Goal: Task Accomplishment & Management: Manage account settings

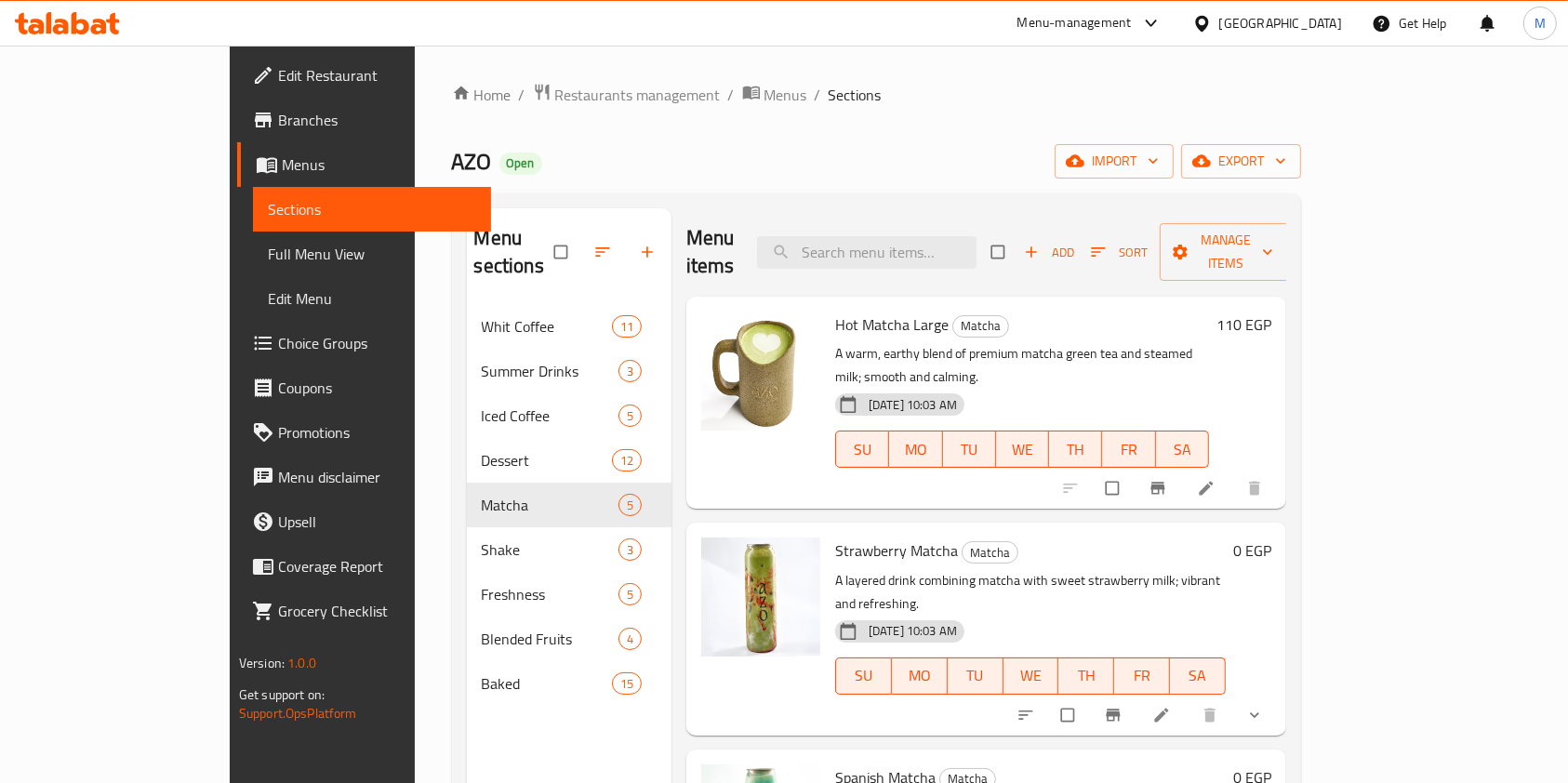
click at [1339, 460] on div "Home / Restaurants management / Menus / Sections AZO Open import export Menu se…" at bounding box center [877, 544] width 924 height 997
click at [965, 252] on input "search" at bounding box center [866, 252] width 219 height 32
click at [977, 252] on input "search" at bounding box center [866, 252] width 219 height 32
paste input "Flat White"
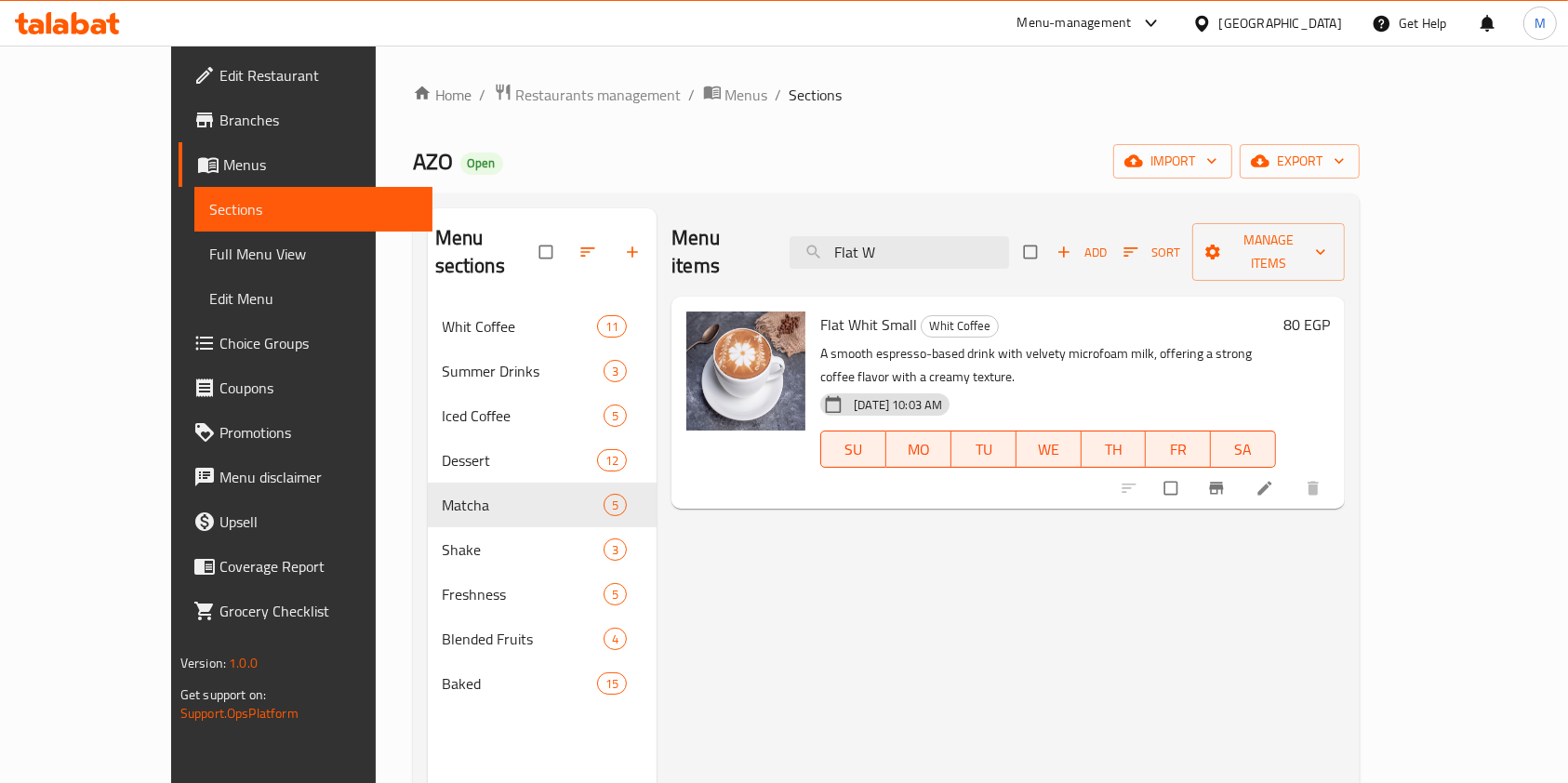
type input "Flat W"
click at [1345, 557] on div "Menu items Flat W Add Sort Manage items Flat Whit Small Whit Coffee A smooth es…" at bounding box center [1000, 599] width 688 height 783
click at [1241, 468] on button "Branch-specific-item" at bounding box center [1218, 488] width 45 height 41
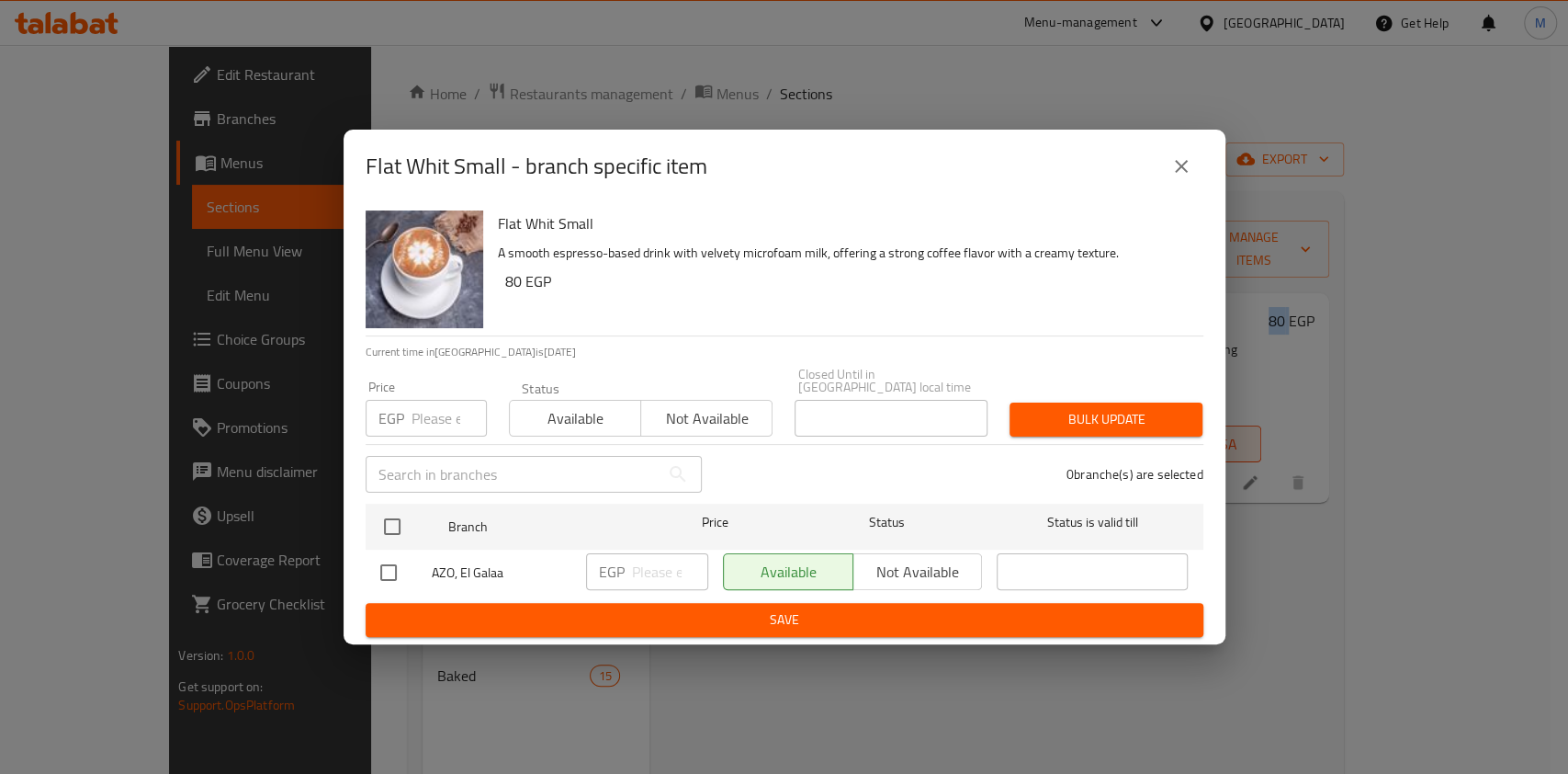
click at [395, 567] on input "checkbox" at bounding box center [388, 572] width 38 height 38
checkbox input "true"
click at [688, 562] on input "1" at bounding box center [670, 571] width 76 height 37
click at [688, 562] on input "2" at bounding box center [670, 571] width 76 height 37
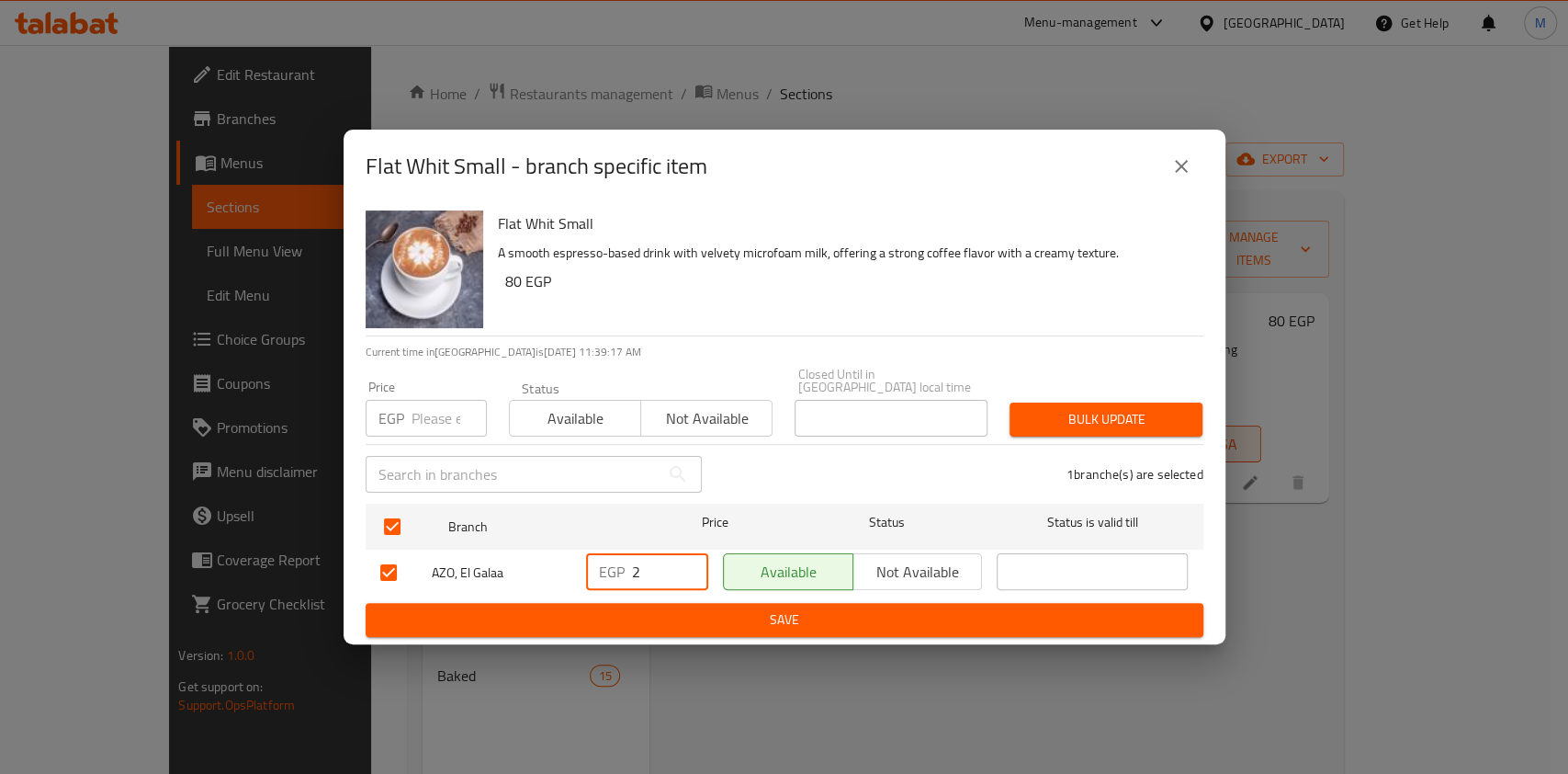
click at [668, 562] on input "2" at bounding box center [670, 571] width 76 height 37
type input "88"
click at [987, 612] on span "Save" at bounding box center [785, 620] width 808 height 23
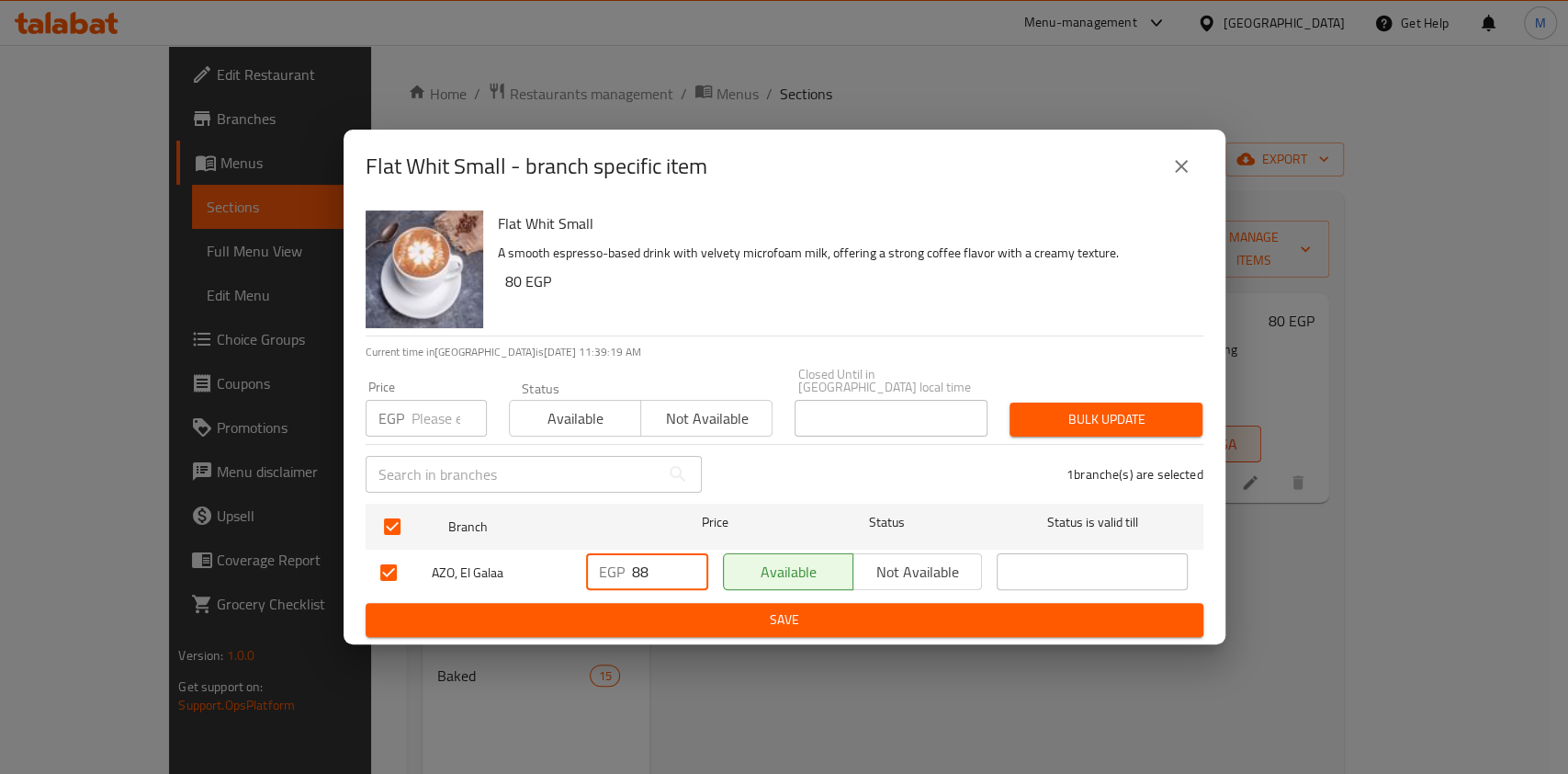
click at [987, 612] on div at bounding box center [784, 387] width 1568 height 774
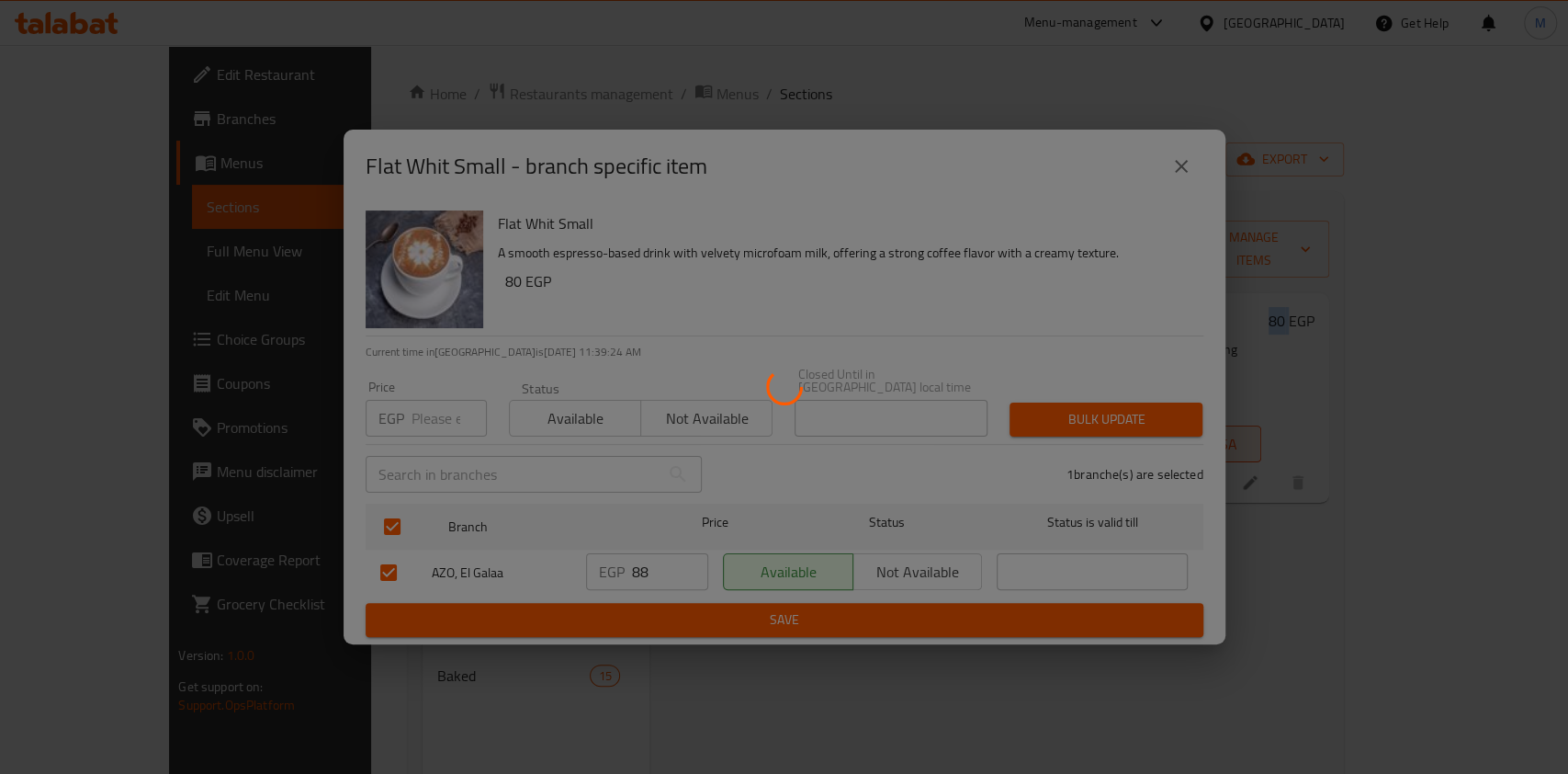
click at [1151, 157] on div at bounding box center [784, 387] width 1568 height 774
click at [1155, 157] on div at bounding box center [784, 387] width 1568 height 774
click at [1168, 162] on div at bounding box center [784, 387] width 1568 height 774
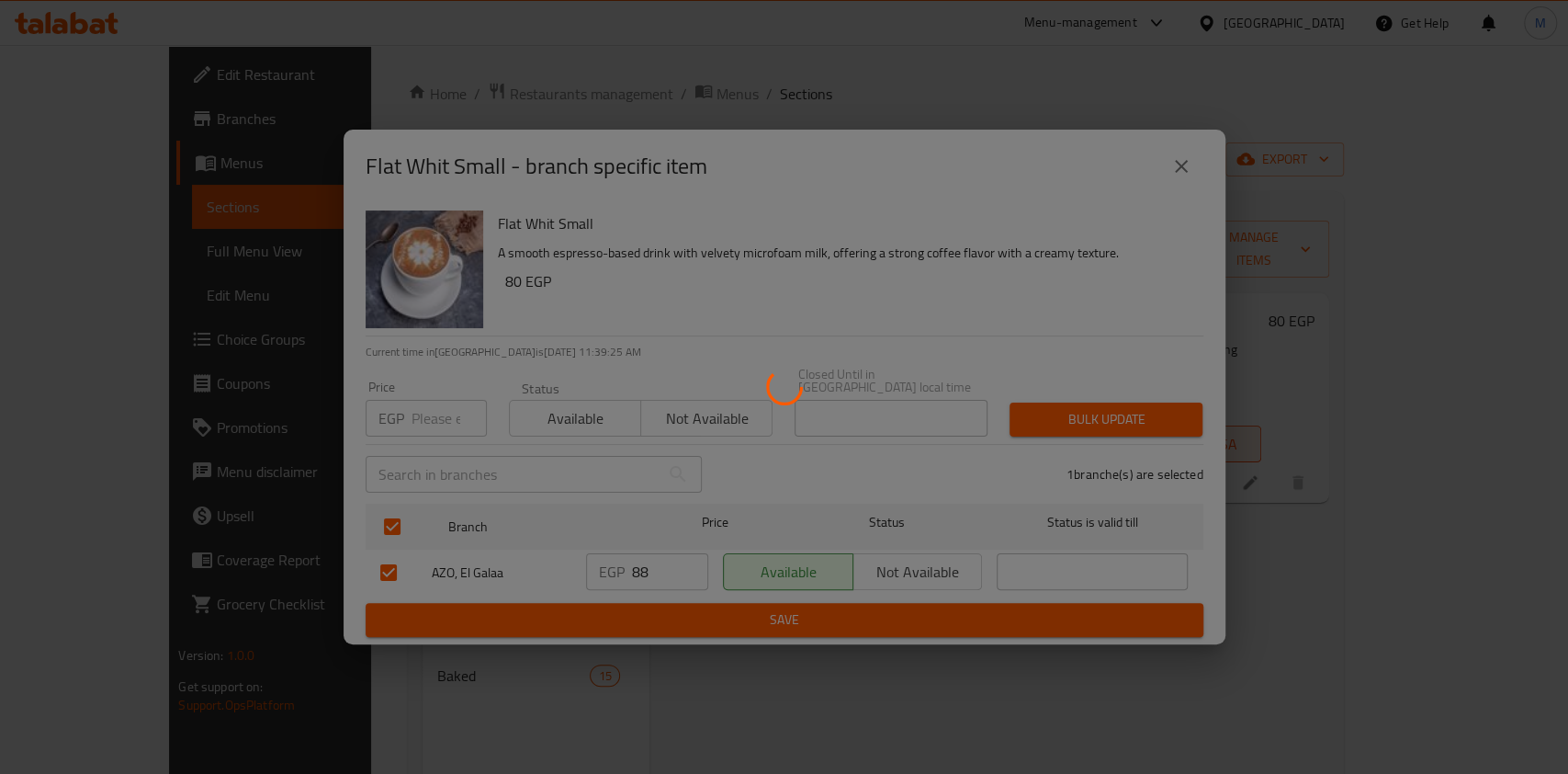
click at [1180, 172] on div at bounding box center [784, 387] width 1568 height 774
click at [1332, 541] on div at bounding box center [784, 387] width 1568 height 774
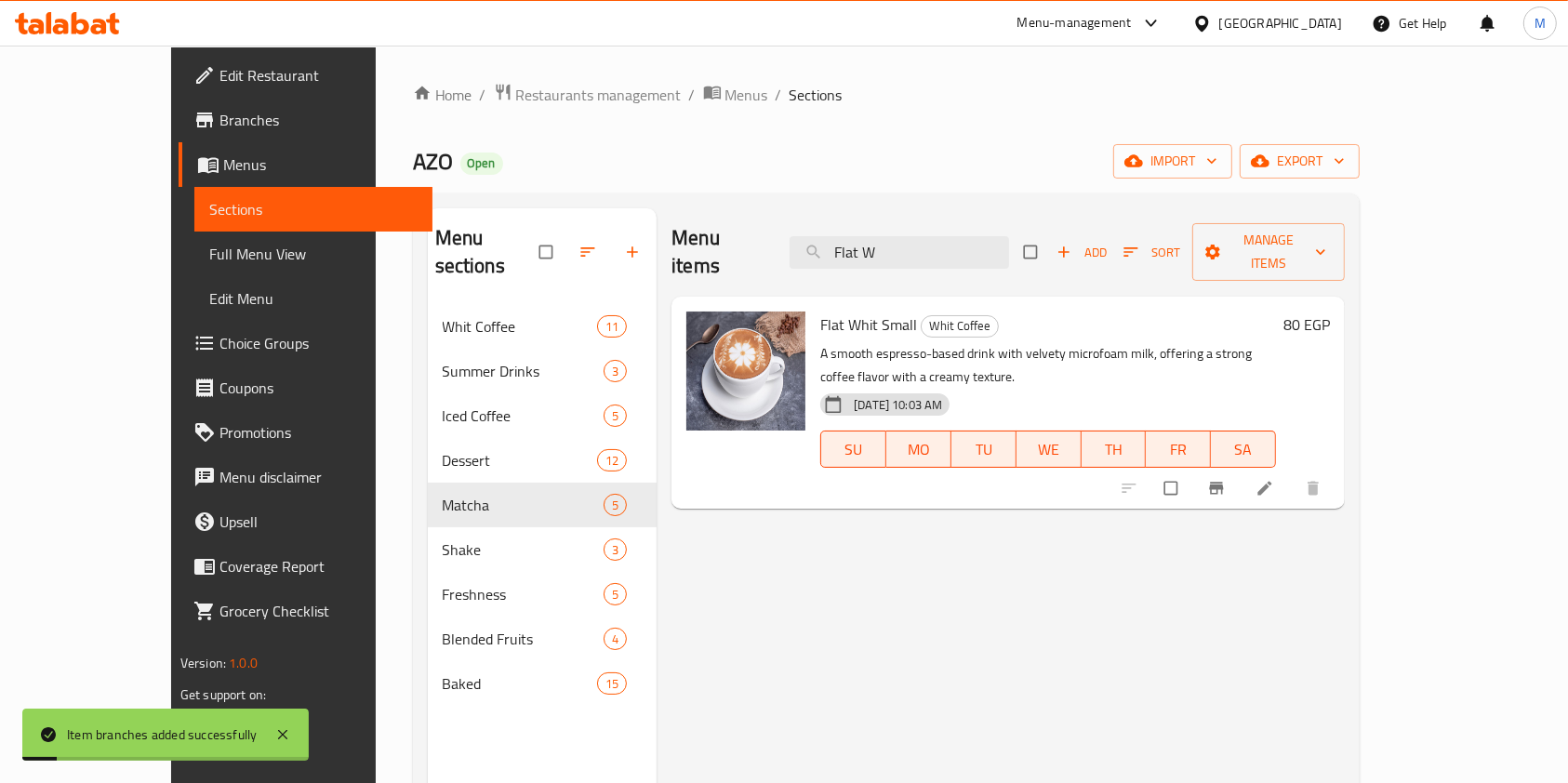
click at [1223, 482] on icon "Branch-specific-item" at bounding box center [1217, 488] width 14 height 12
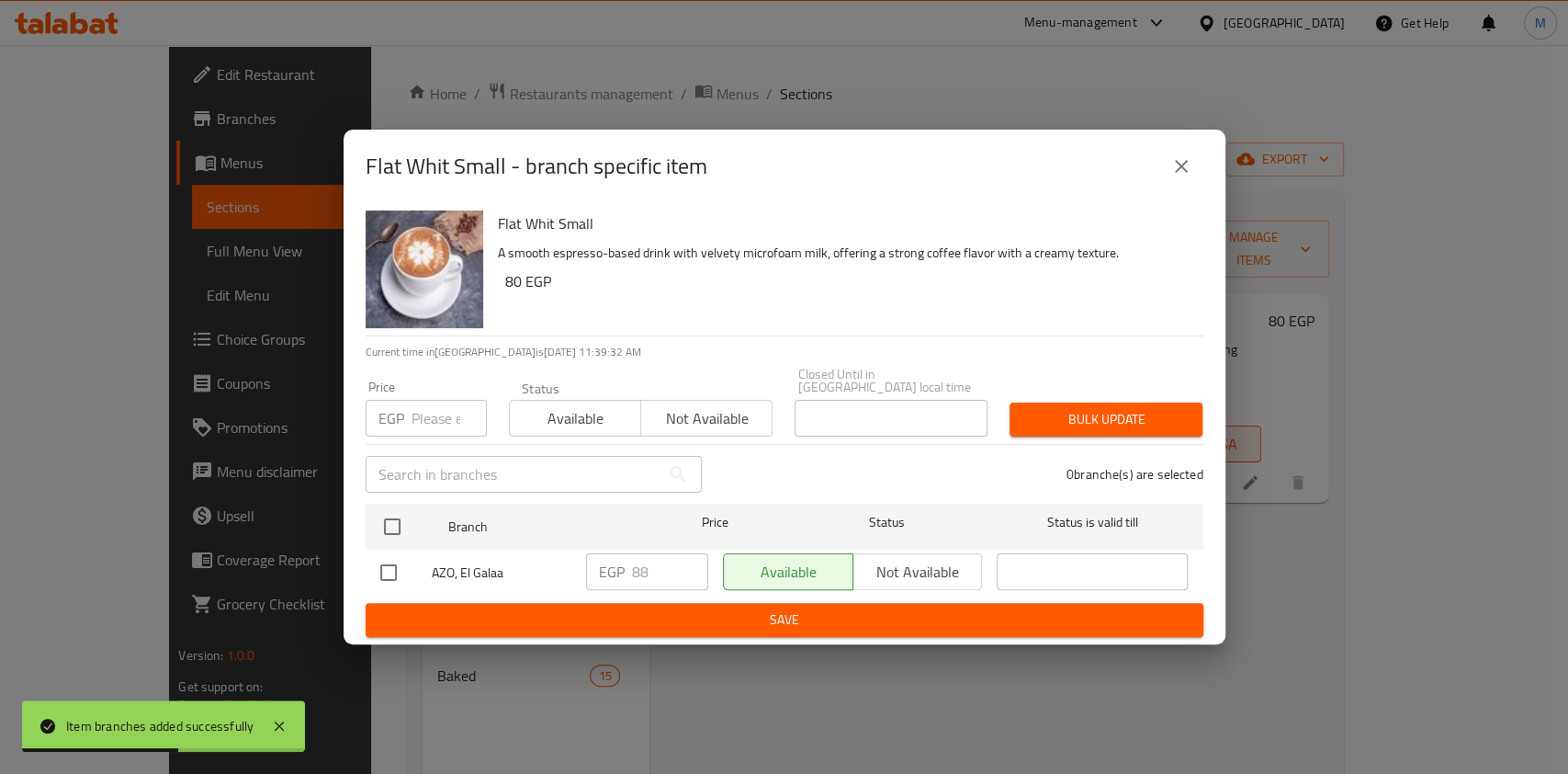
click at [388, 563] on input "checkbox" at bounding box center [388, 572] width 38 height 38
checkbox input "true"
click at [388, 563] on input "checkbox" at bounding box center [388, 572] width 38 height 38
checkbox input "false"
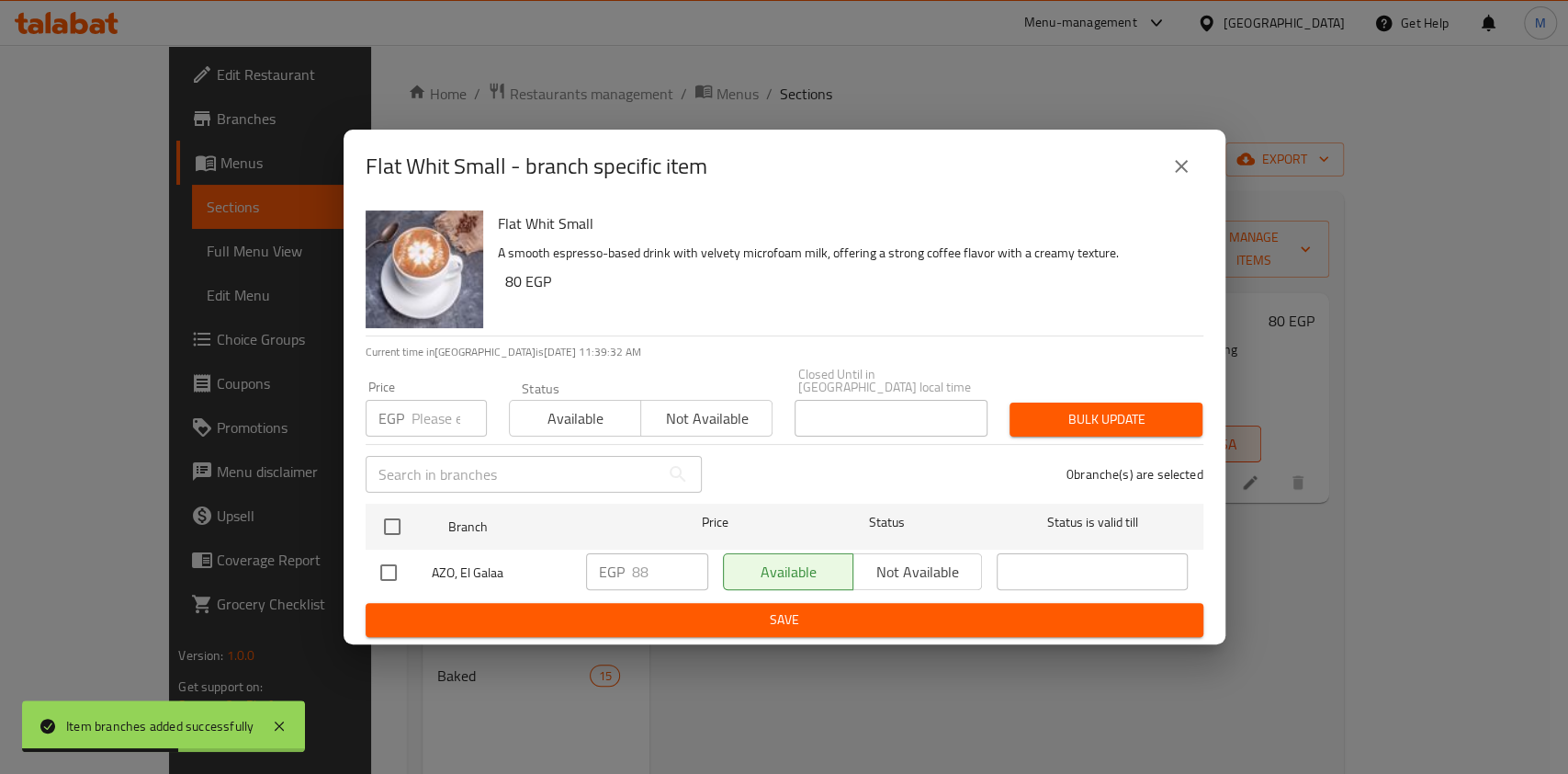
checkbox input "false"
click at [382, 560] on input "checkbox" at bounding box center [388, 572] width 38 height 38
checkbox input "true"
click at [668, 554] on input "88" at bounding box center [670, 571] width 76 height 37
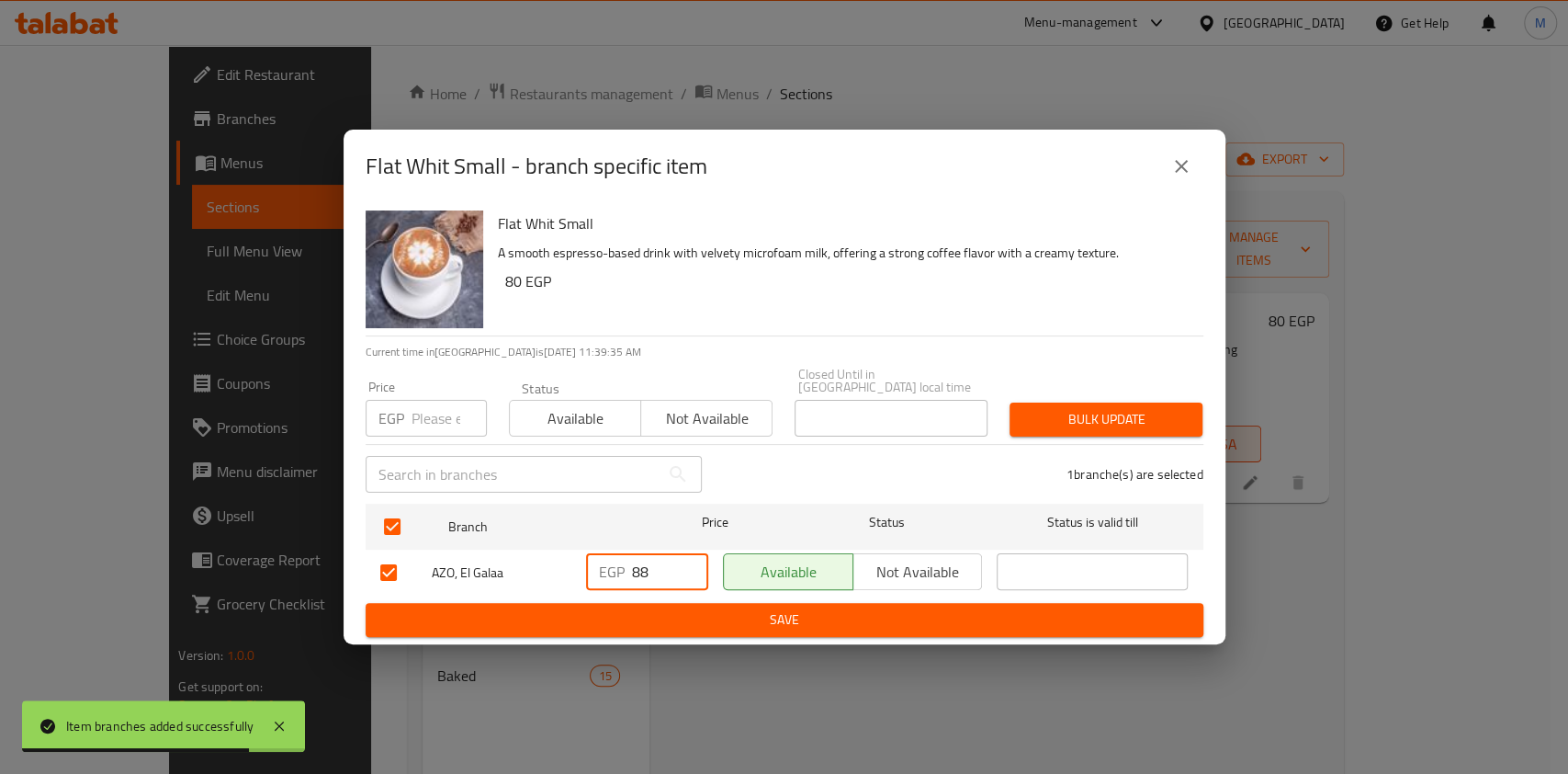
click at [668, 554] on input "88" at bounding box center [670, 571] width 76 height 37
type input "88"
click at [686, 620] on span "Save" at bounding box center [785, 620] width 808 height 23
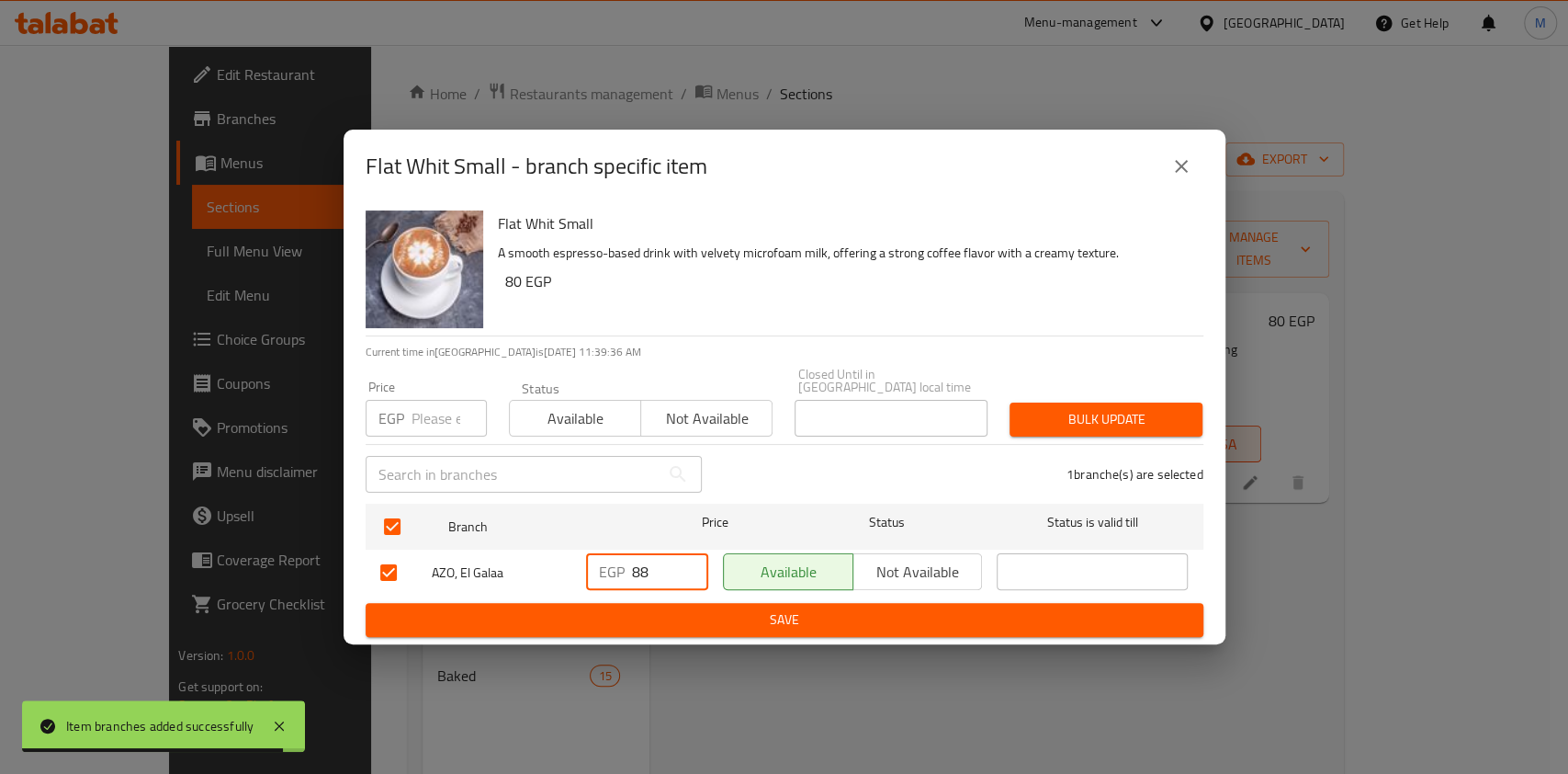
click at [686, 620] on div at bounding box center [784, 387] width 1568 height 774
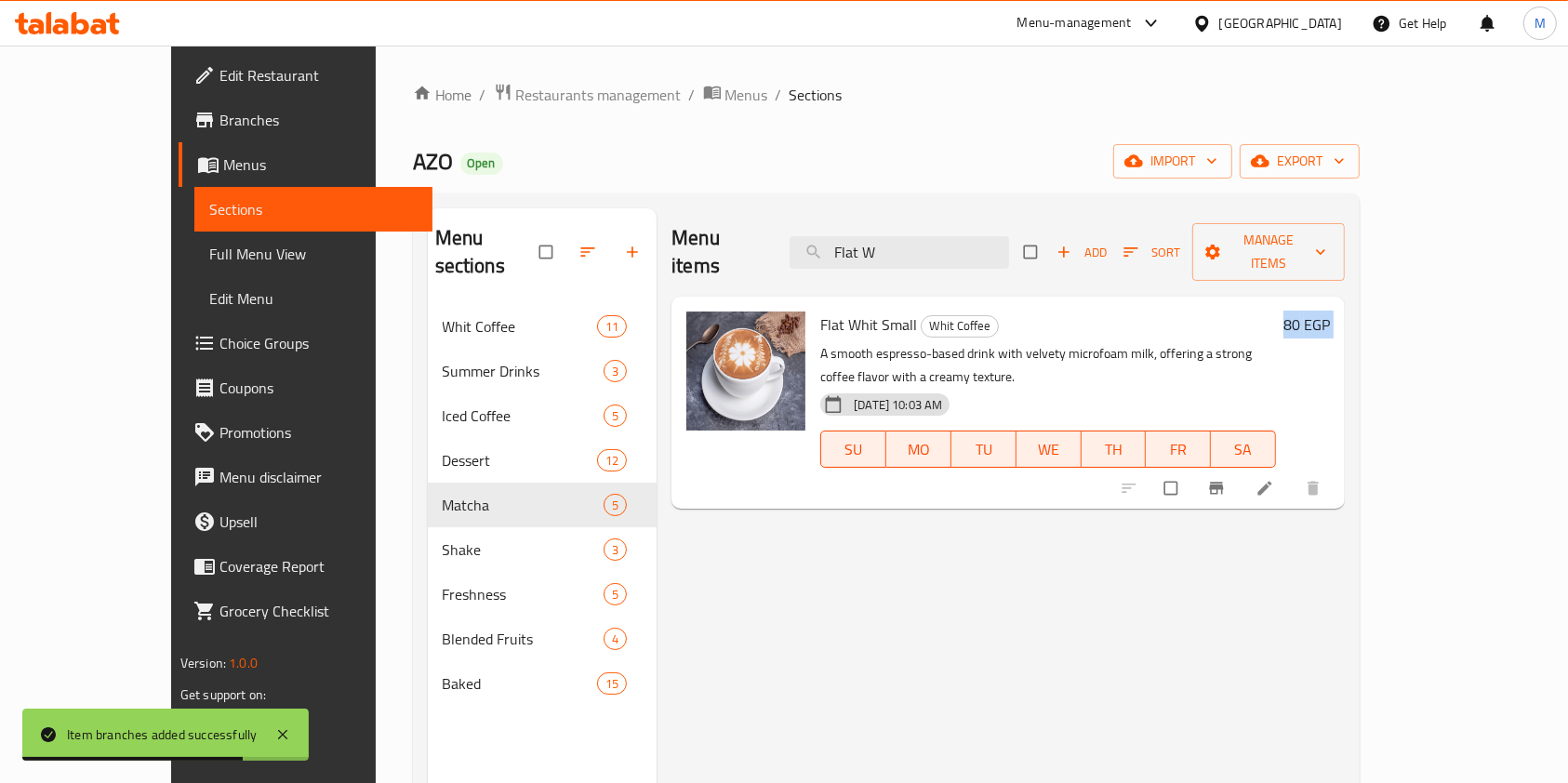
click at [1345, 531] on div "Menu items Flat W Add Sort Manage items Flat Whit Small Whit Coffee A smooth es…" at bounding box center [1000, 599] width 688 height 783
click at [941, 243] on input "Flat W" at bounding box center [899, 252] width 219 height 32
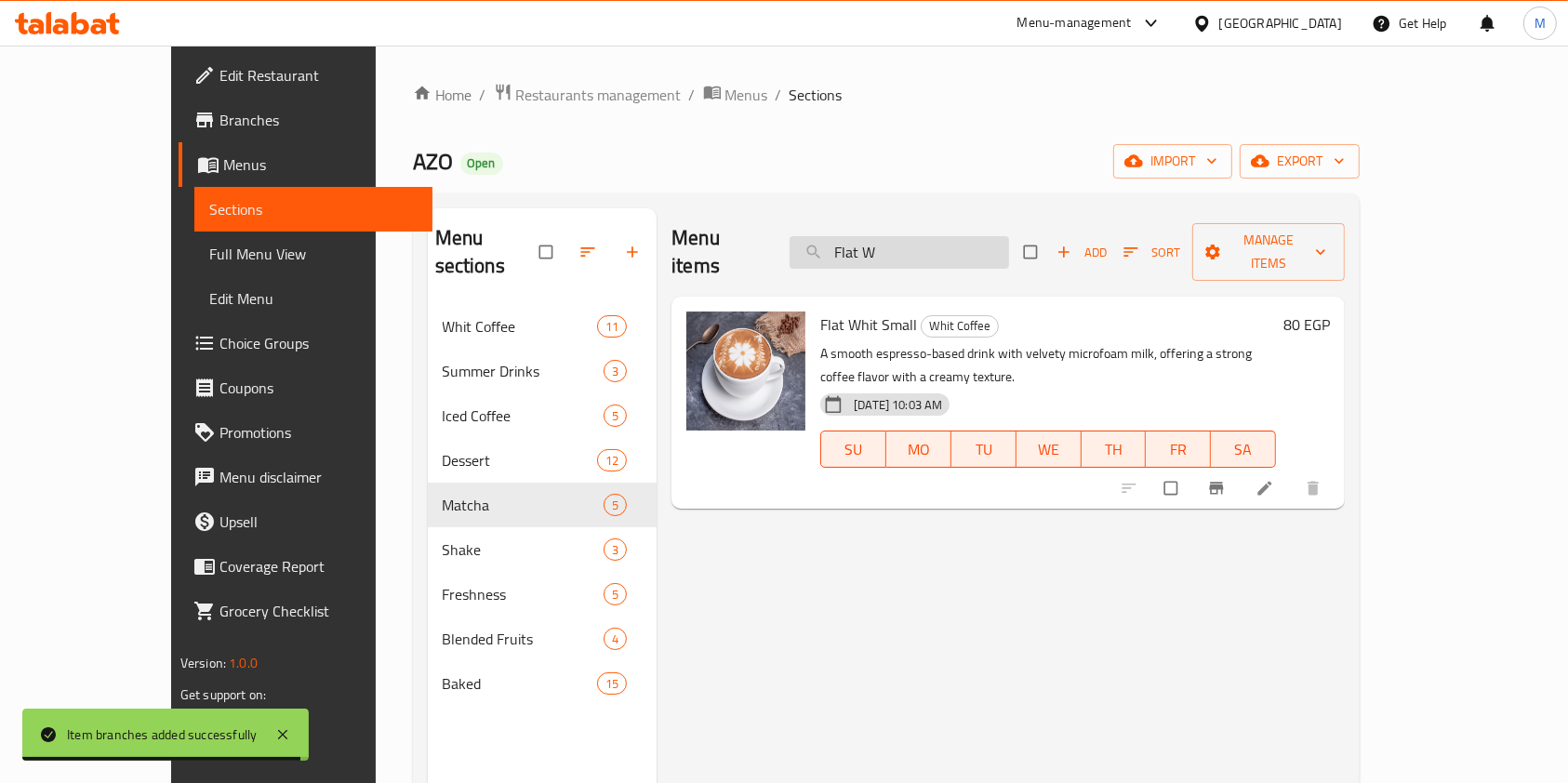
paste input "Courtado"
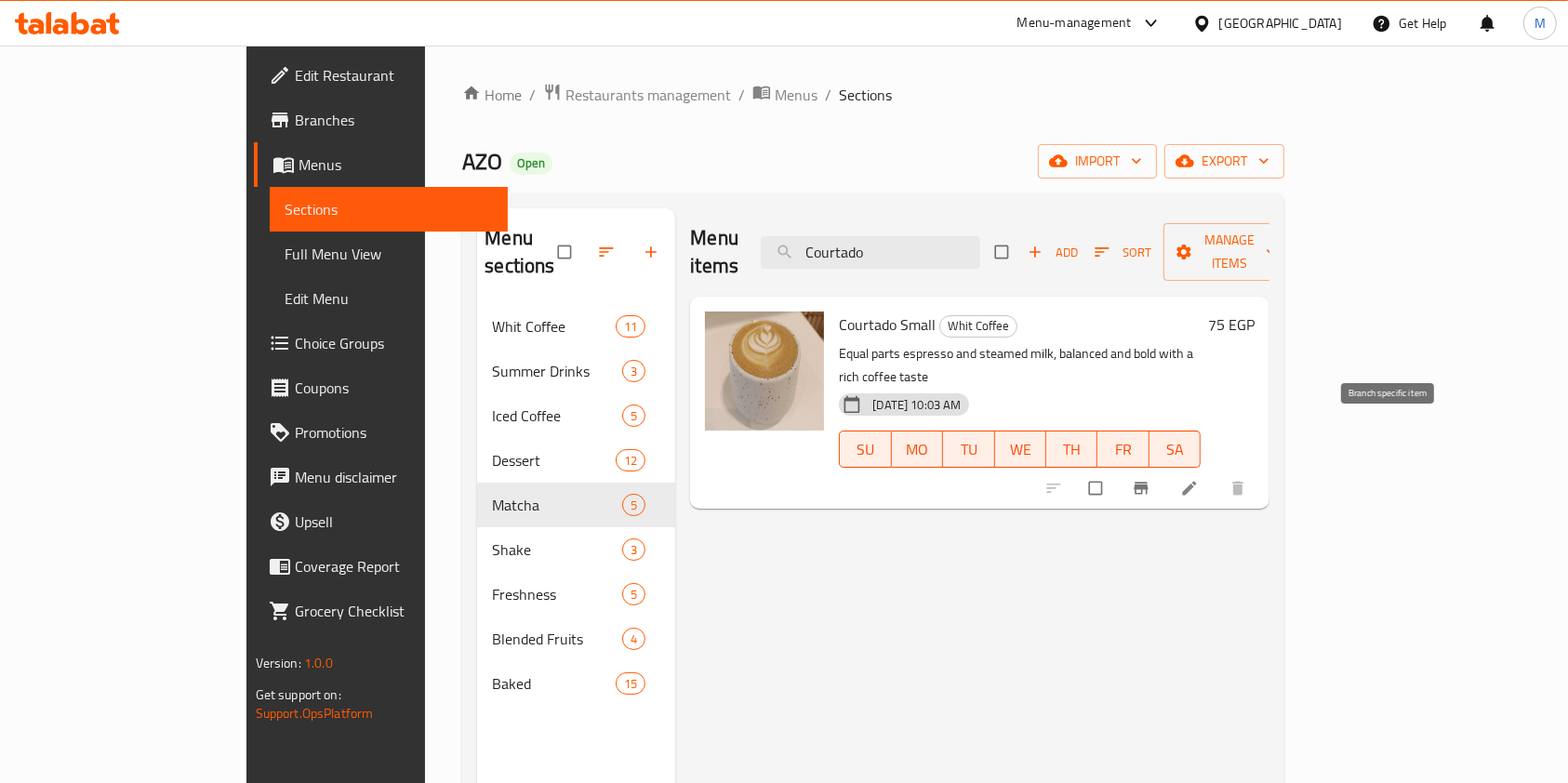
type input "Courtado"
click at [1154, 479] on span "Branch-specific-item" at bounding box center [1143, 489] width 23 height 19
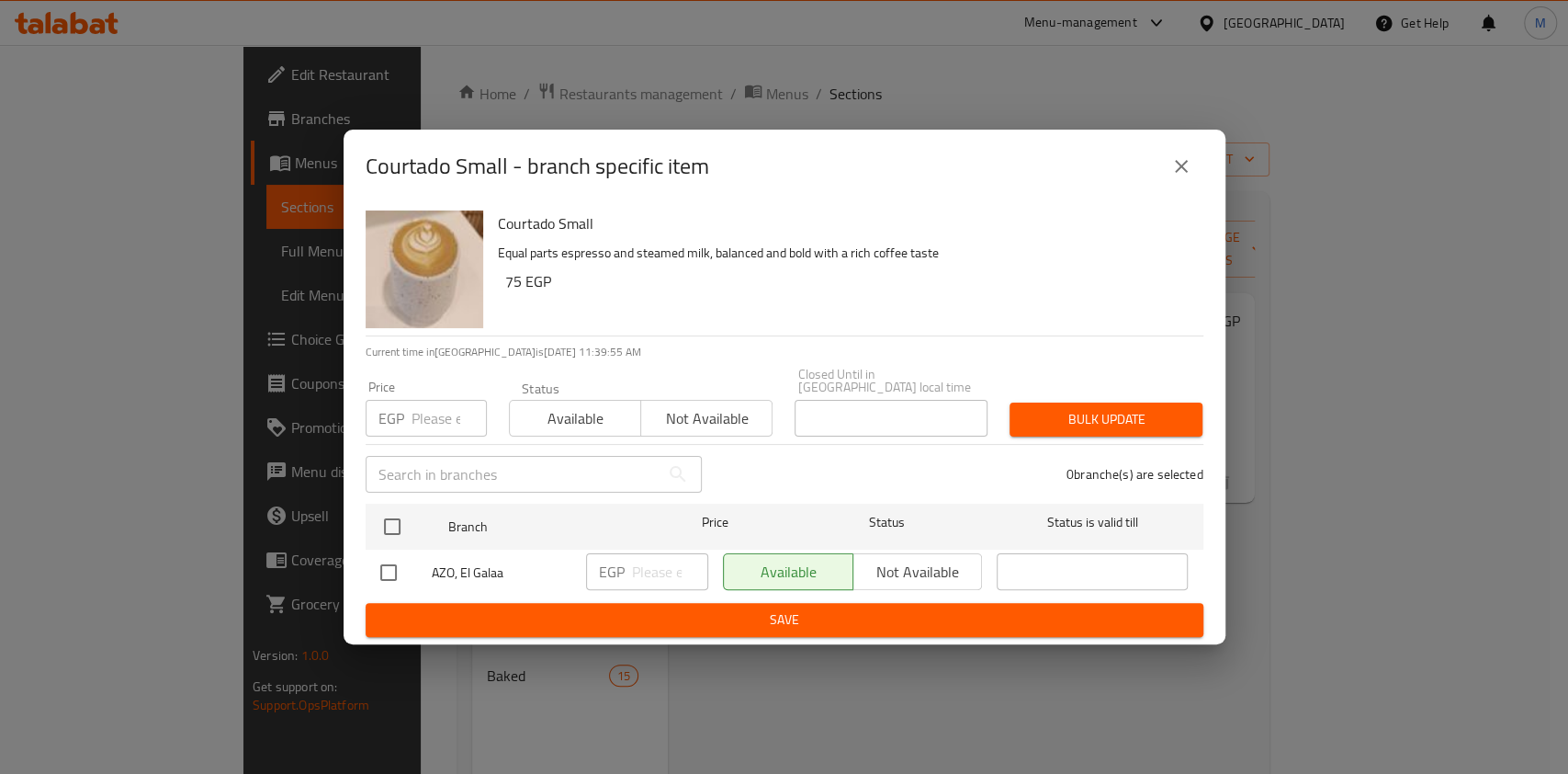
click at [393, 578] on input "checkbox" at bounding box center [388, 572] width 38 height 38
checkbox input "false"
click at [390, 572] on input "checkbox" at bounding box center [388, 572] width 38 height 38
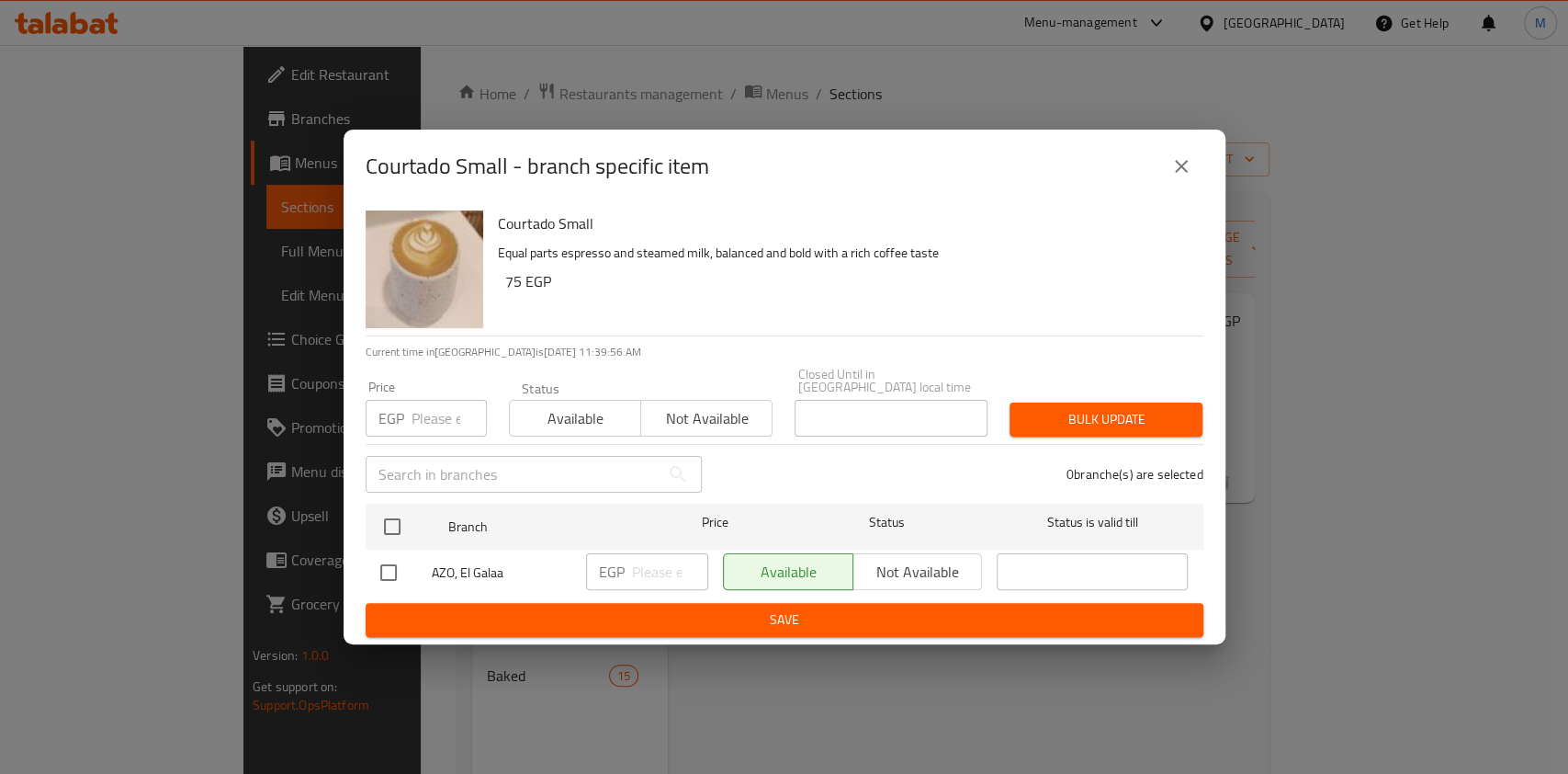
checkbox input "true"
click at [390, 572] on input "checkbox" at bounding box center [388, 572] width 38 height 38
checkbox input "false"
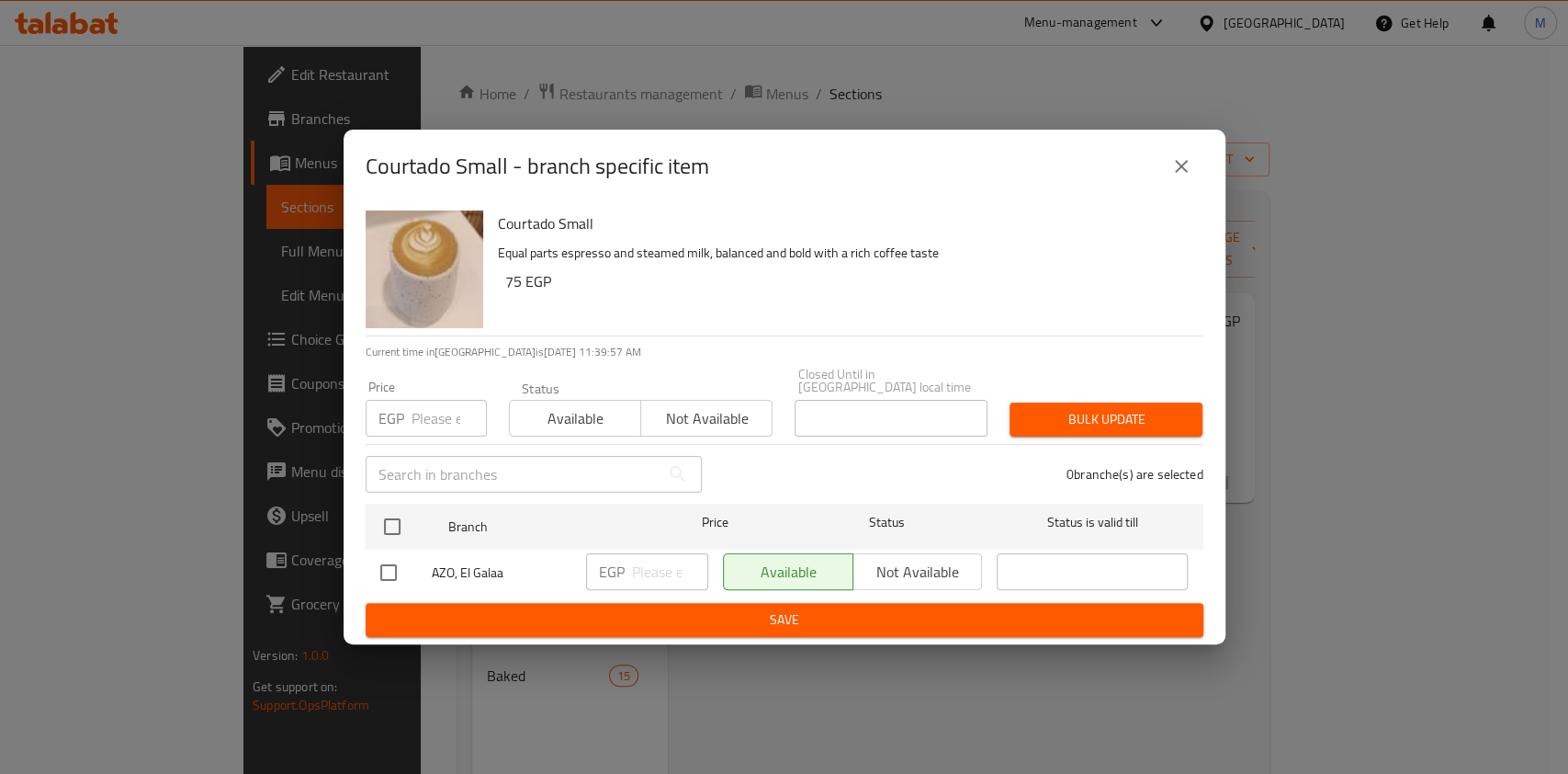
click at [395, 567] on input "checkbox" at bounding box center [388, 572] width 38 height 38
checkbox input "true"
click at [663, 580] on input "number" at bounding box center [670, 571] width 76 height 37
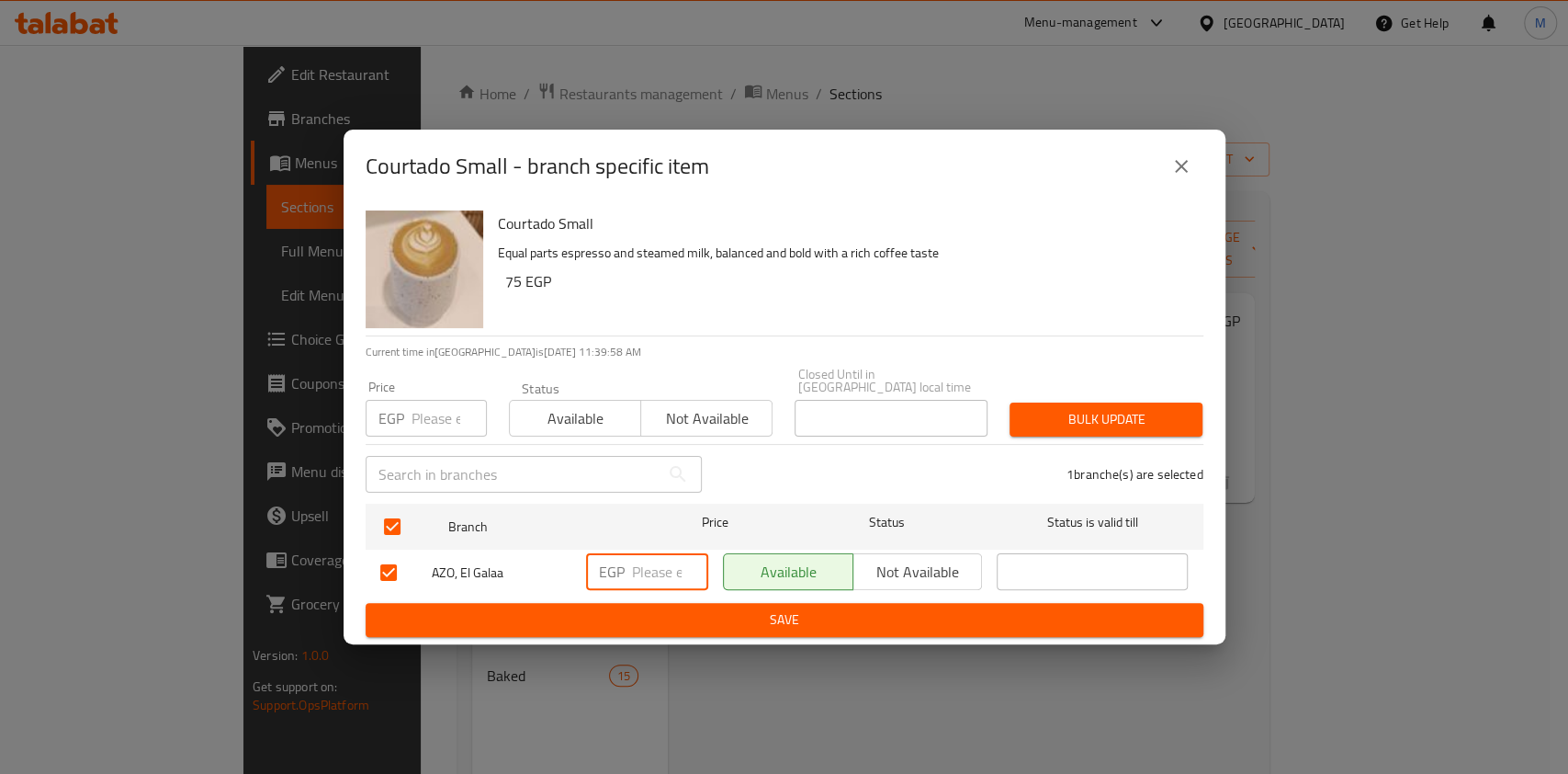
click at [663, 580] on input "number" at bounding box center [670, 571] width 76 height 37
type input "82.5"
click at [760, 626] on button "Save" at bounding box center [785, 620] width 838 height 34
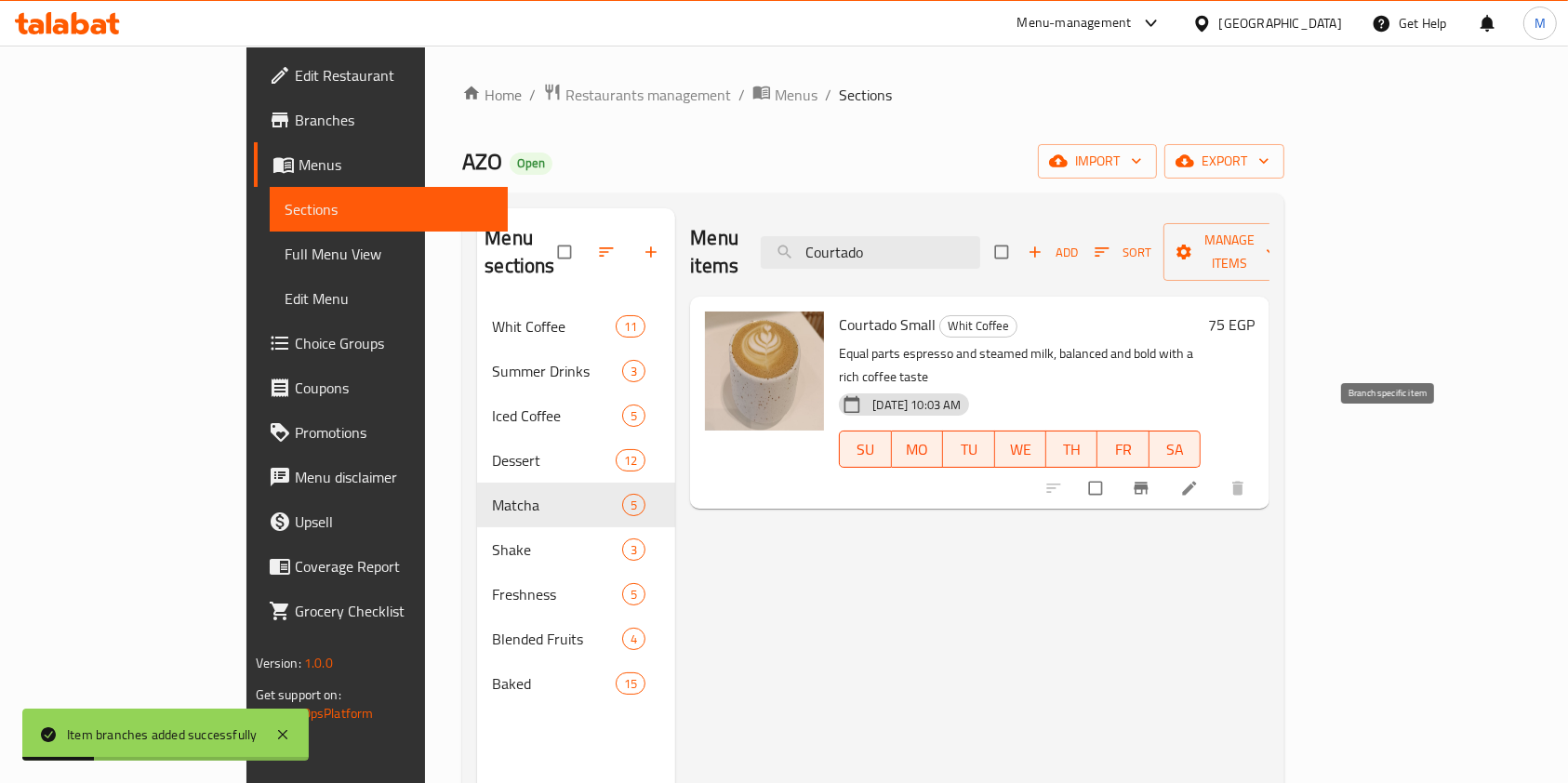
click at [1166, 468] on button "Branch-specific-item" at bounding box center [1143, 488] width 45 height 41
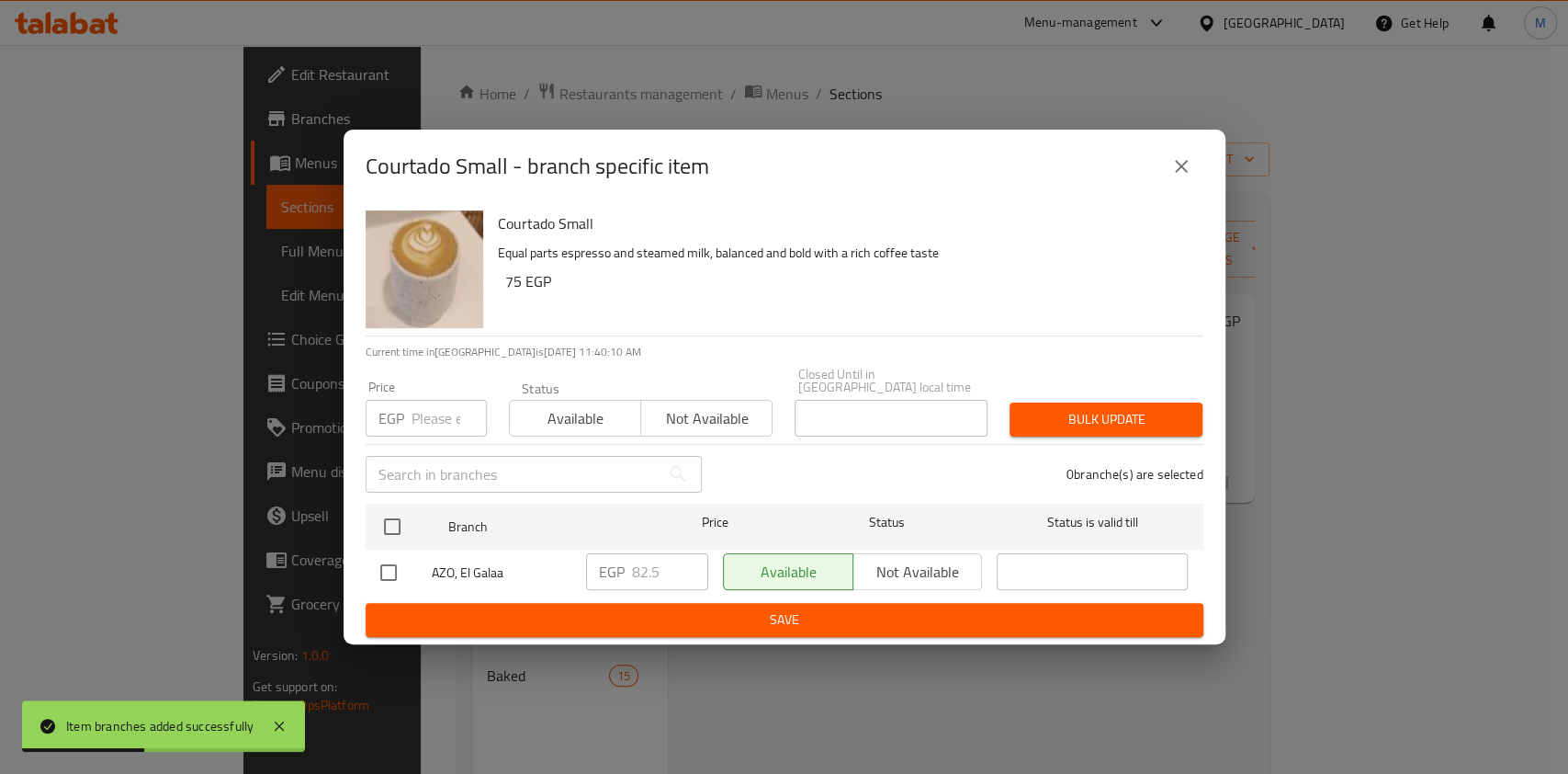
click at [1191, 185] on button "close" at bounding box center [1181, 166] width 44 height 44
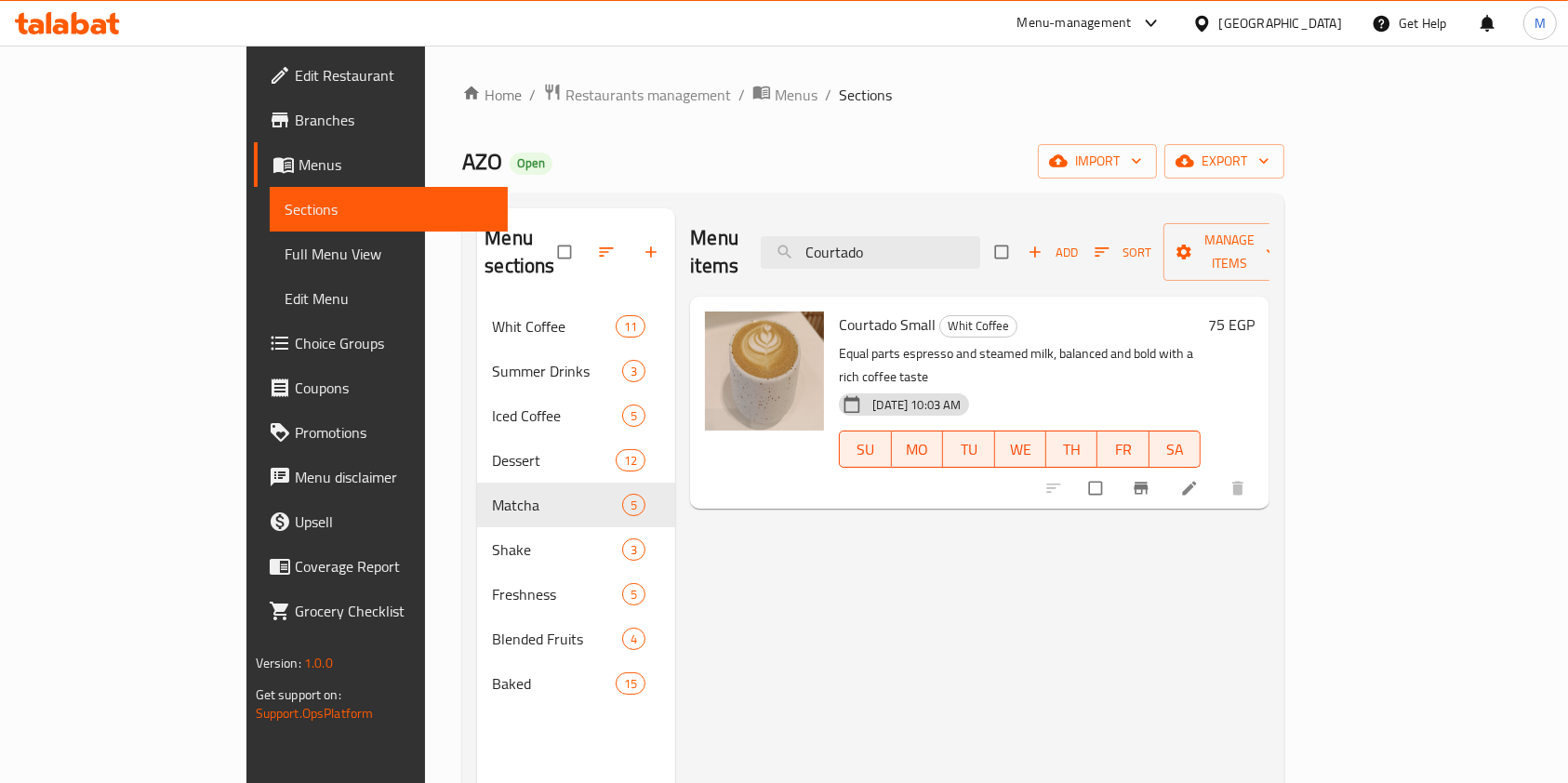
click at [1166, 468] on button "Branch-specific-item" at bounding box center [1143, 488] width 45 height 41
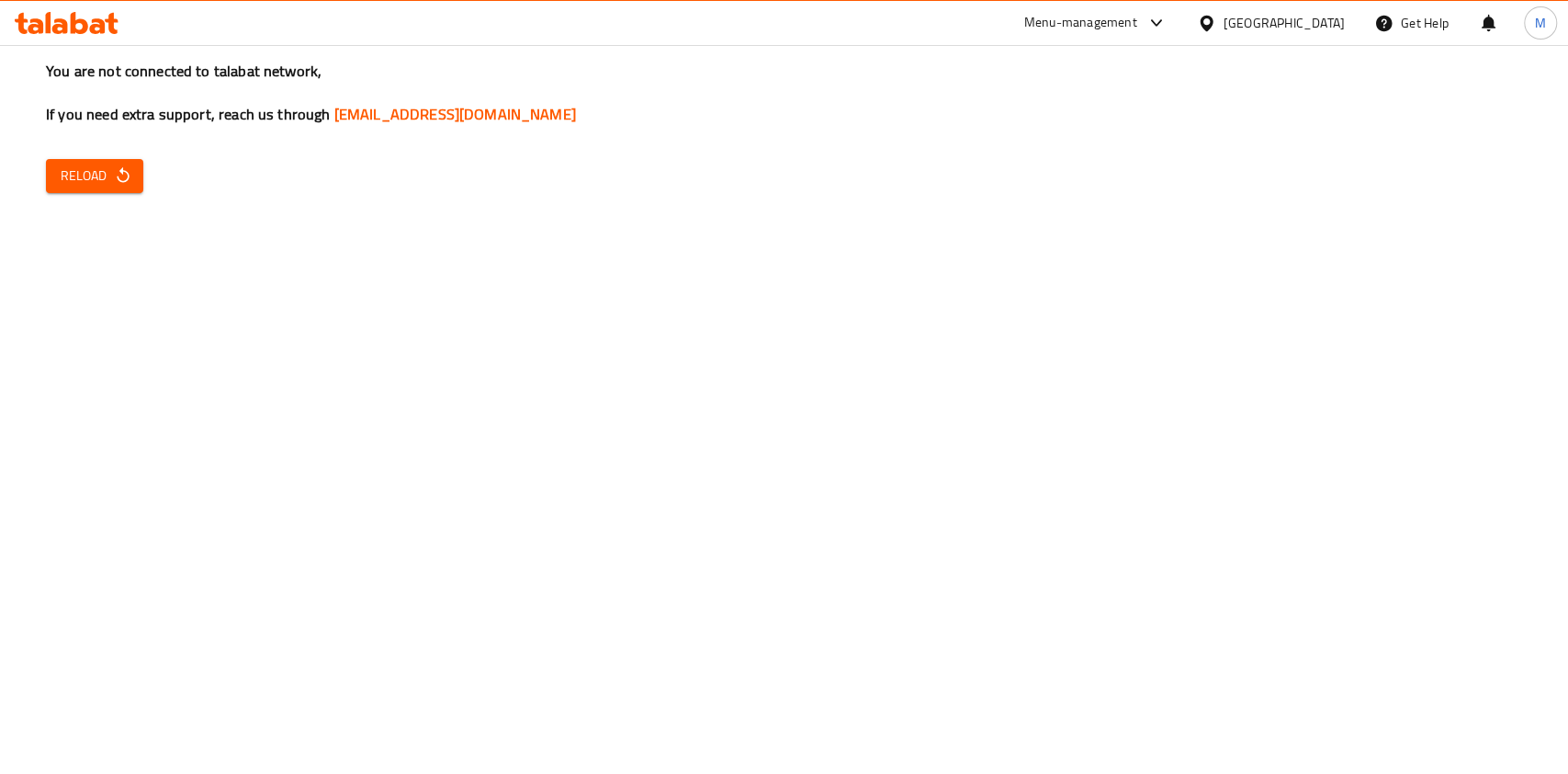
click at [37, 15] on icon at bounding box center [67, 23] width 104 height 23
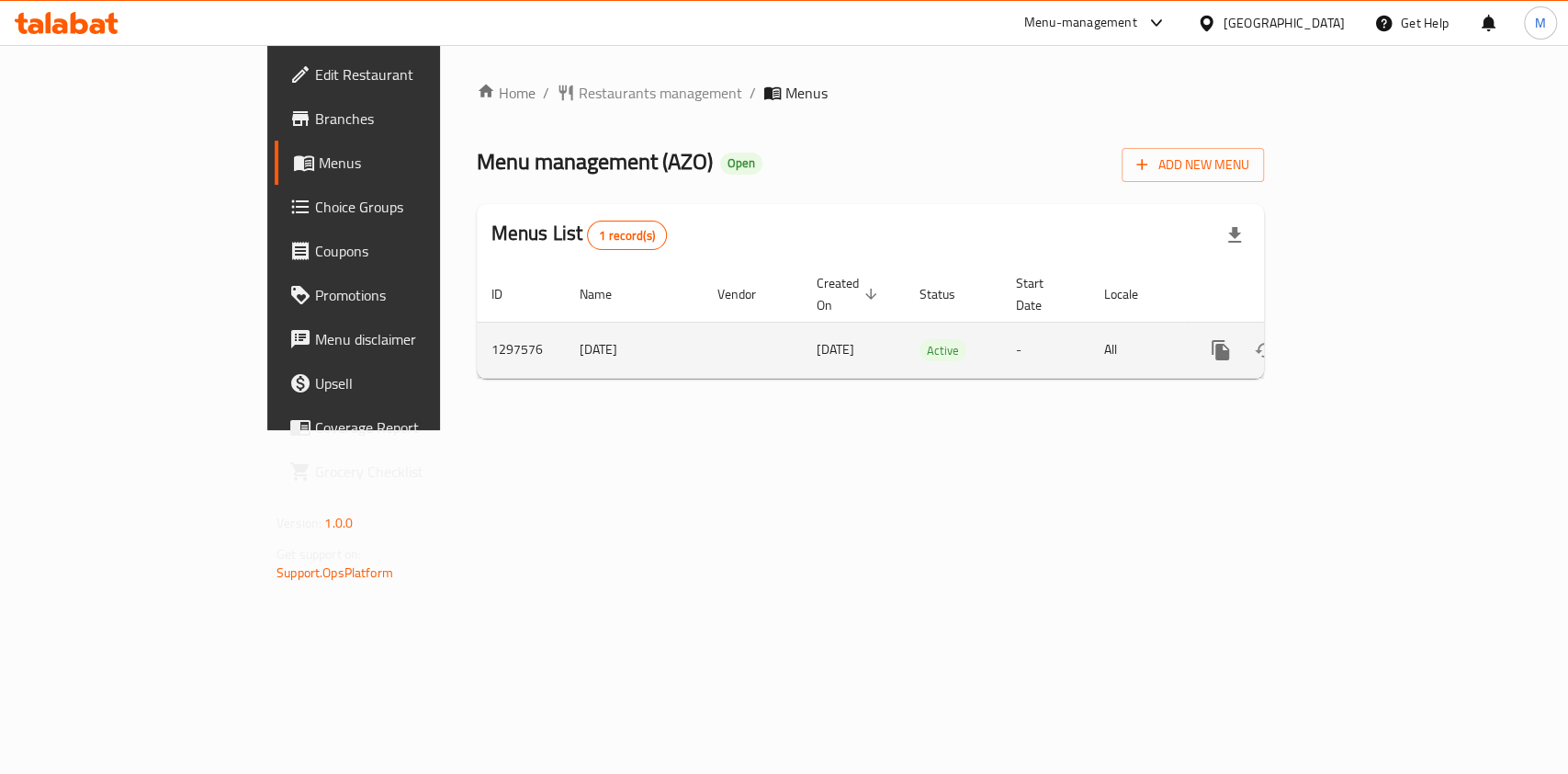
click at [1364, 340] on icon "enhanced table" at bounding box center [1353, 351] width 23 height 23
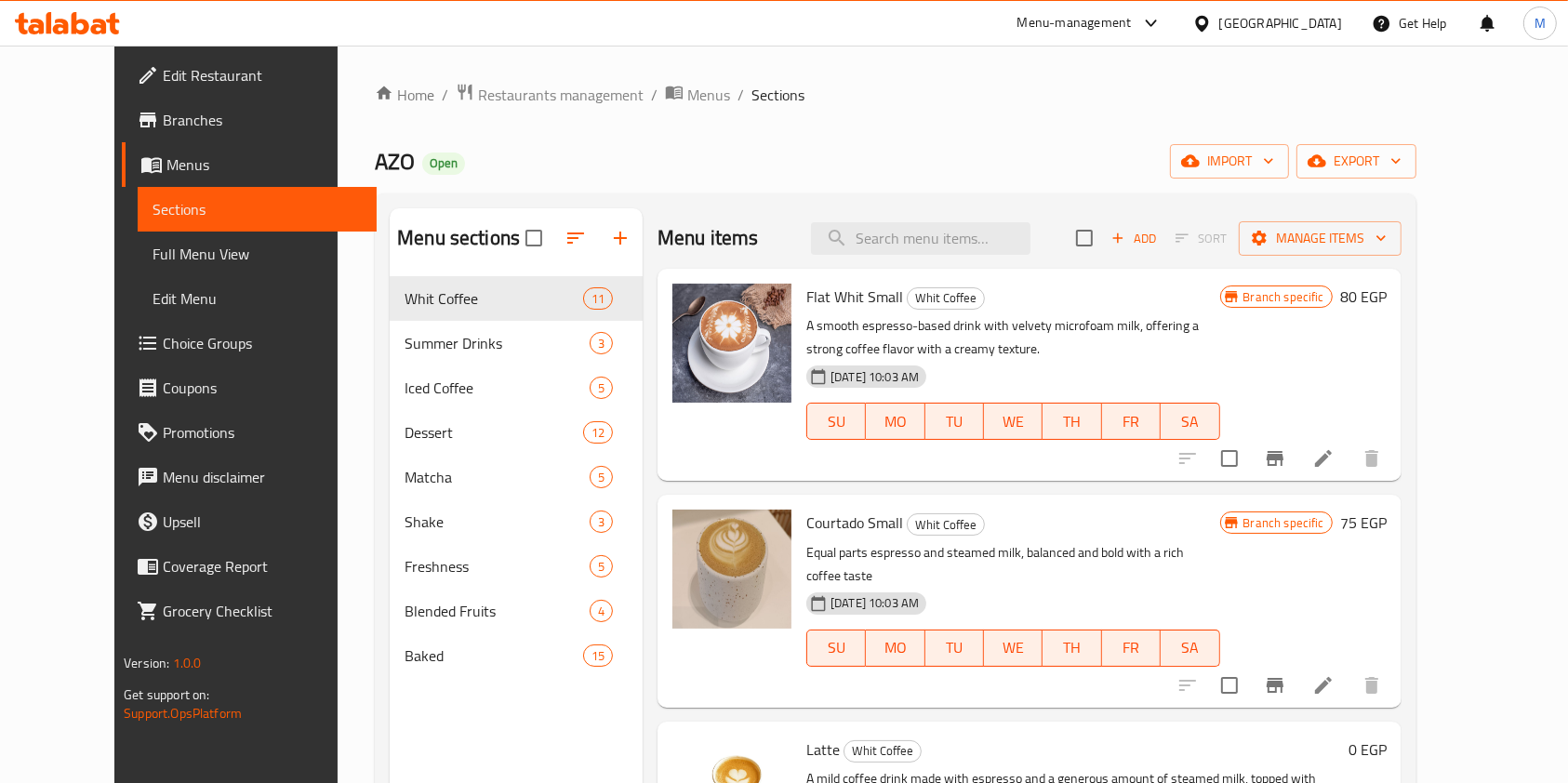
click at [928, 255] on div "Menu items Add Sort Manage items" at bounding box center [1030, 238] width 744 height 61
click at [946, 241] on input "search" at bounding box center [920, 238] width 219 height 32
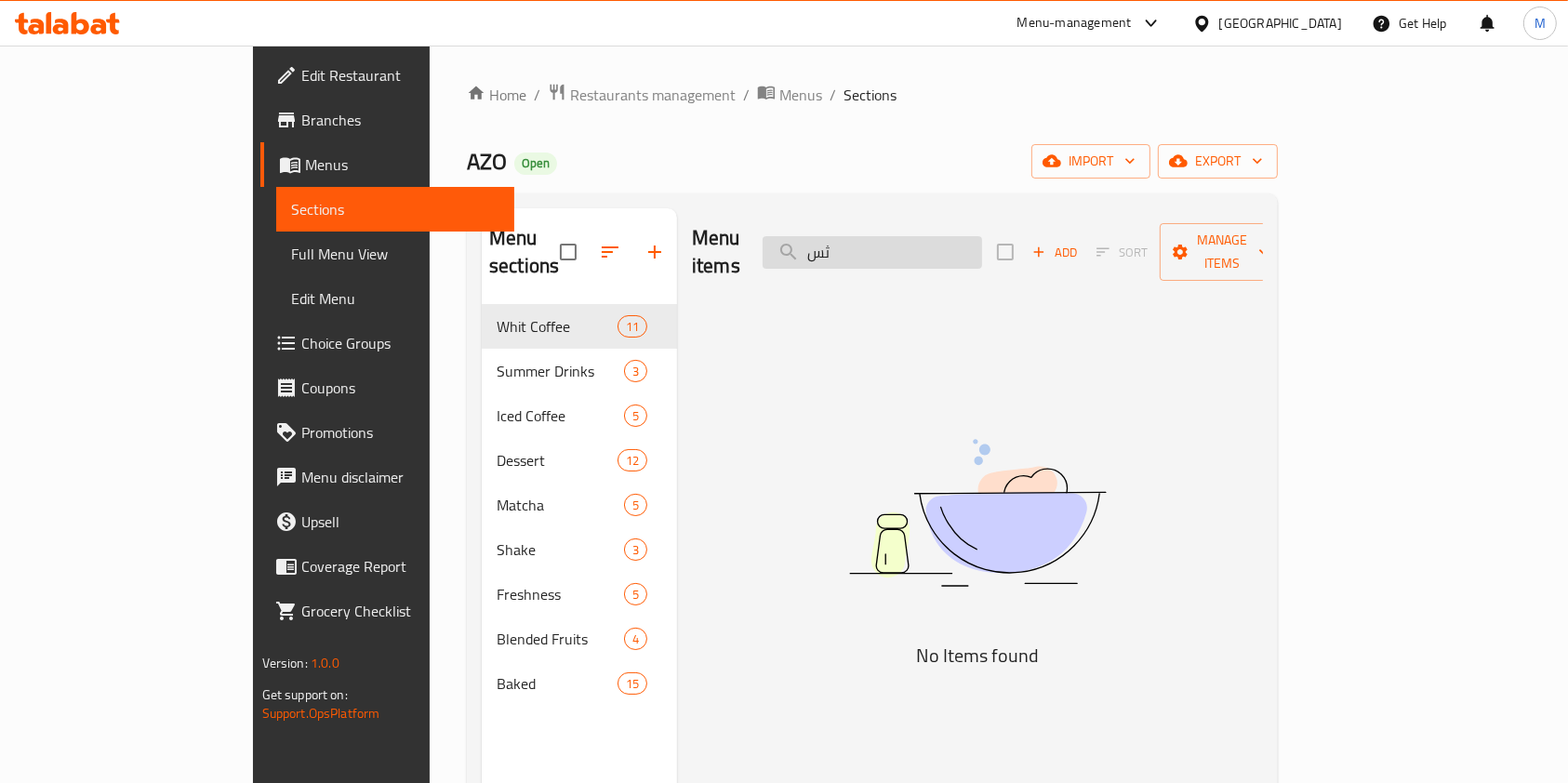
type input "ث"
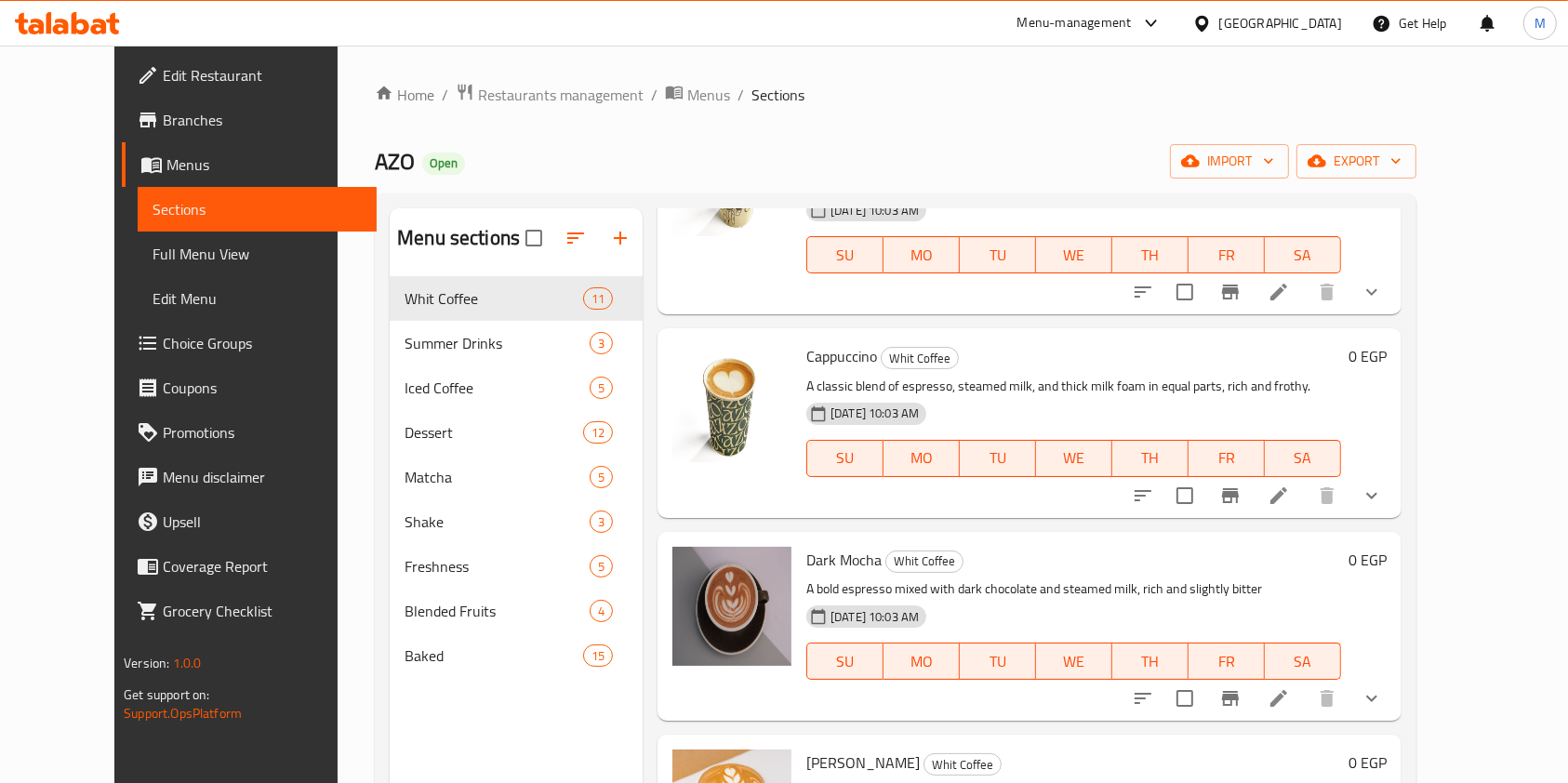
scroll to position [991, 0]
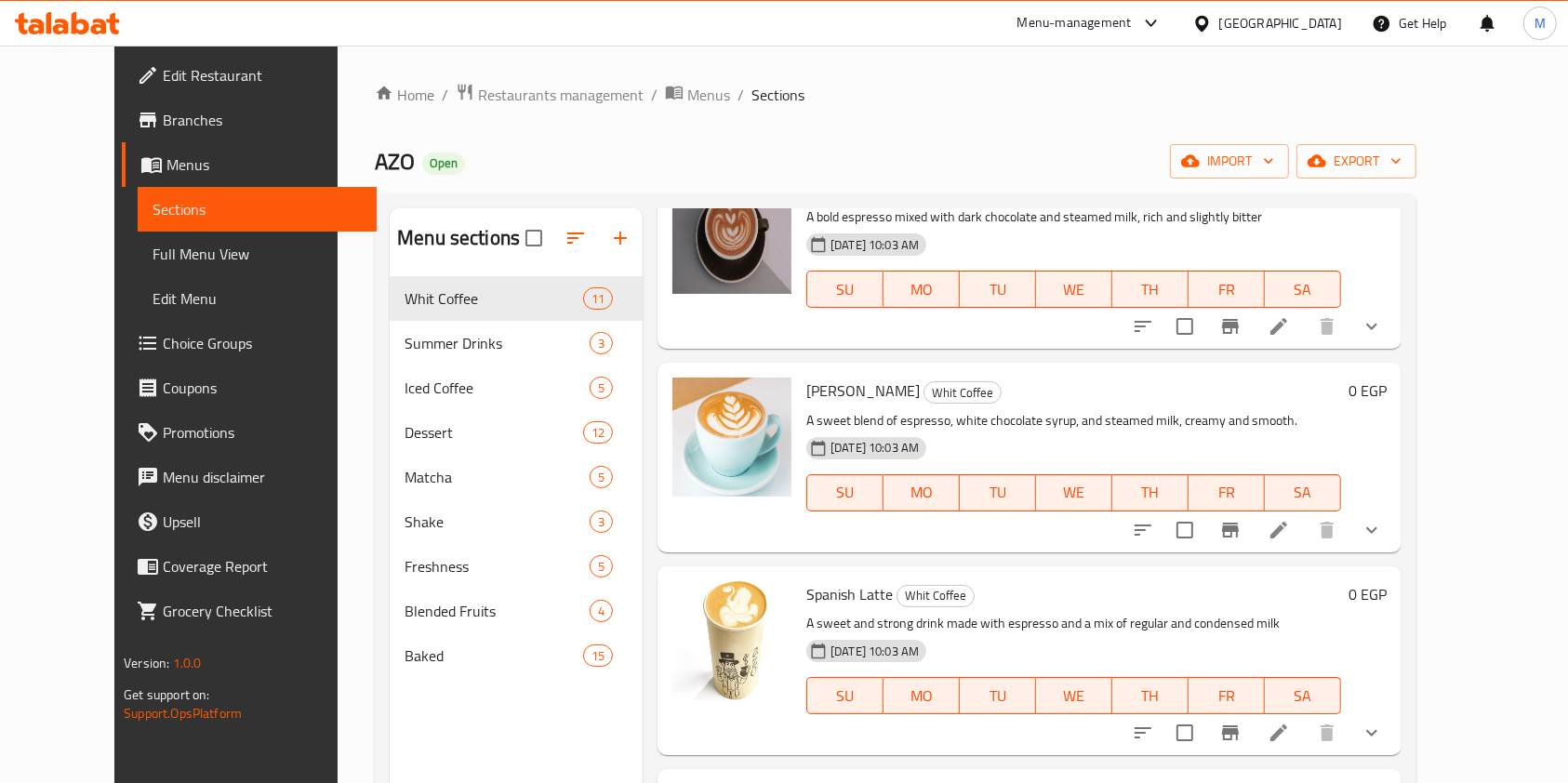
type input "Espr"
click at [243, 101] on link "Branches" at bounding box center [249, 120] width 254 height 45
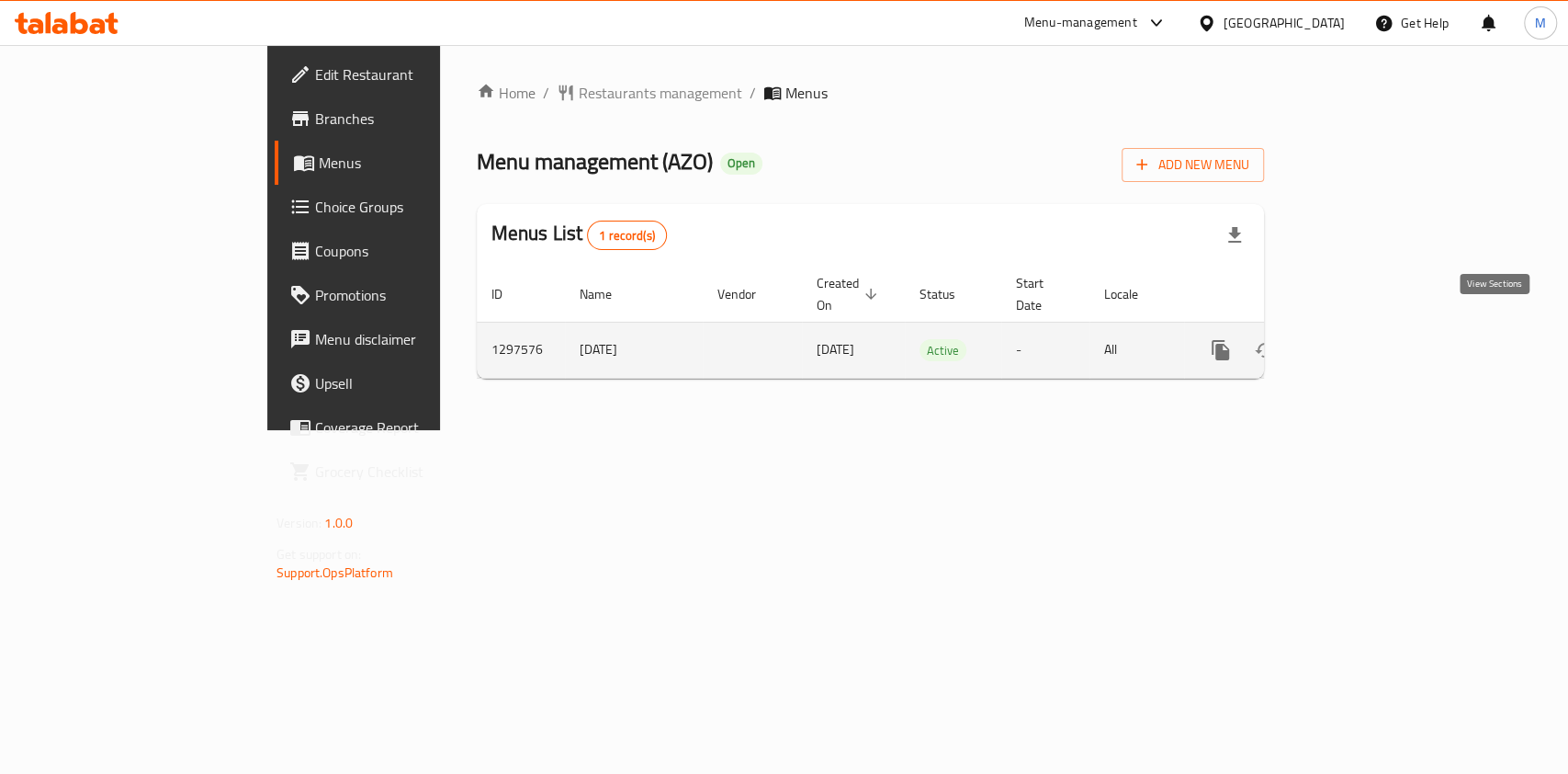
click at [1364, 340] on icon "enhanced table" at bounding box center [1353, 351] width 23 height 23
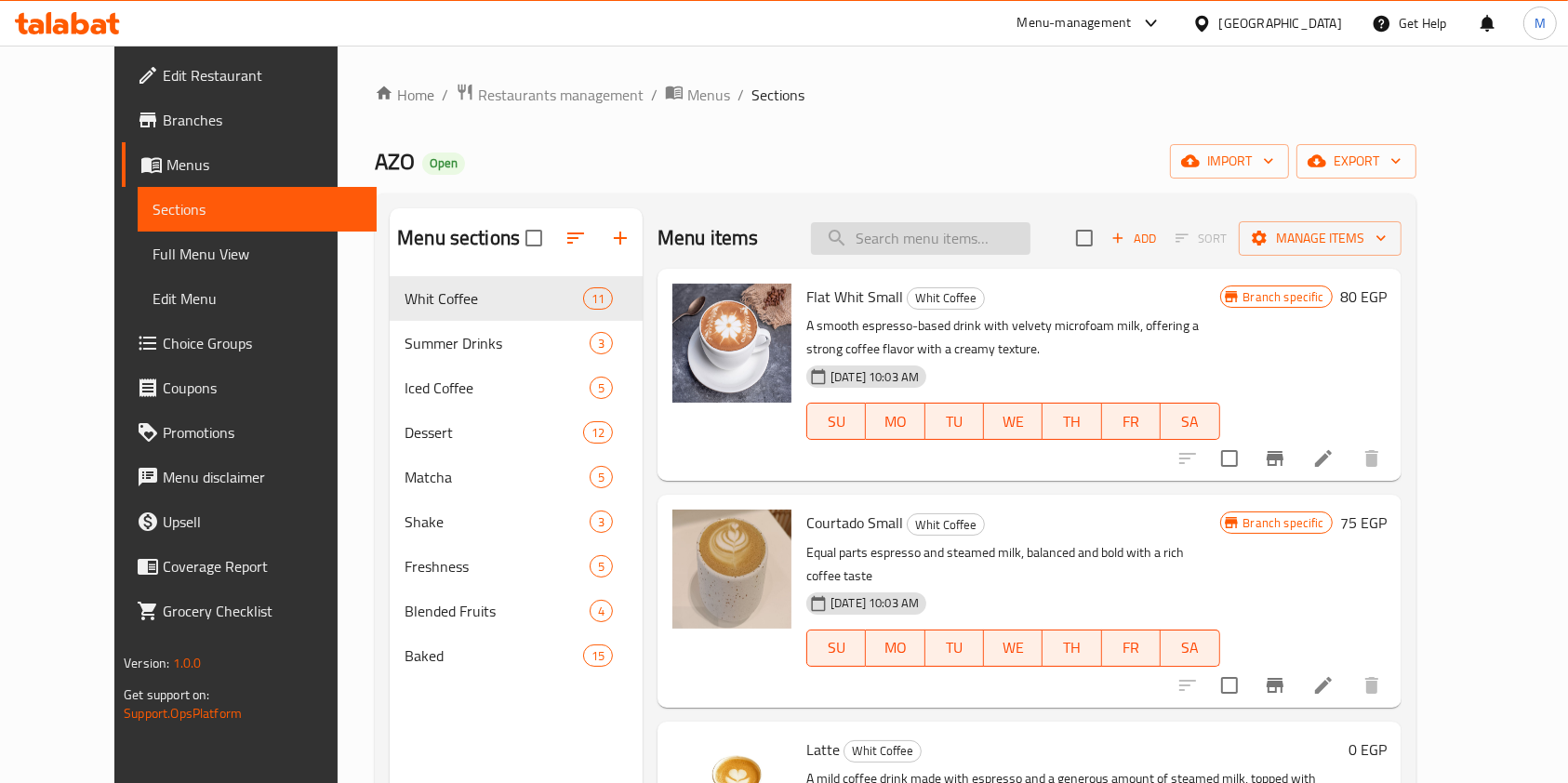
click at [948, 223] on input "search" at bounding box center [920, 238] width 219 height 32
type input "espress"
click at [929, 238] on input "espress" at bounding box center [920, 238] width 219 height 32
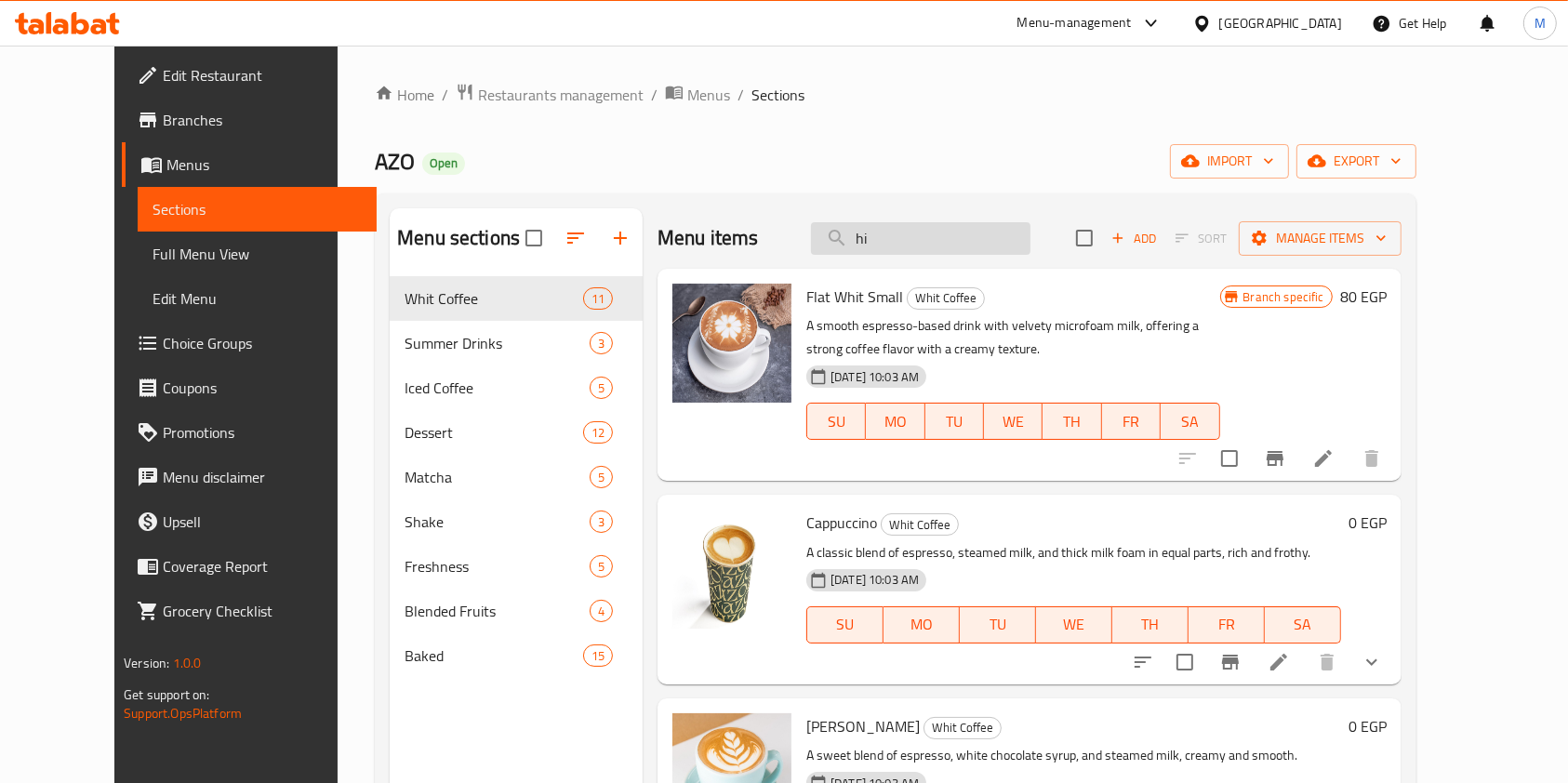
type input "h"
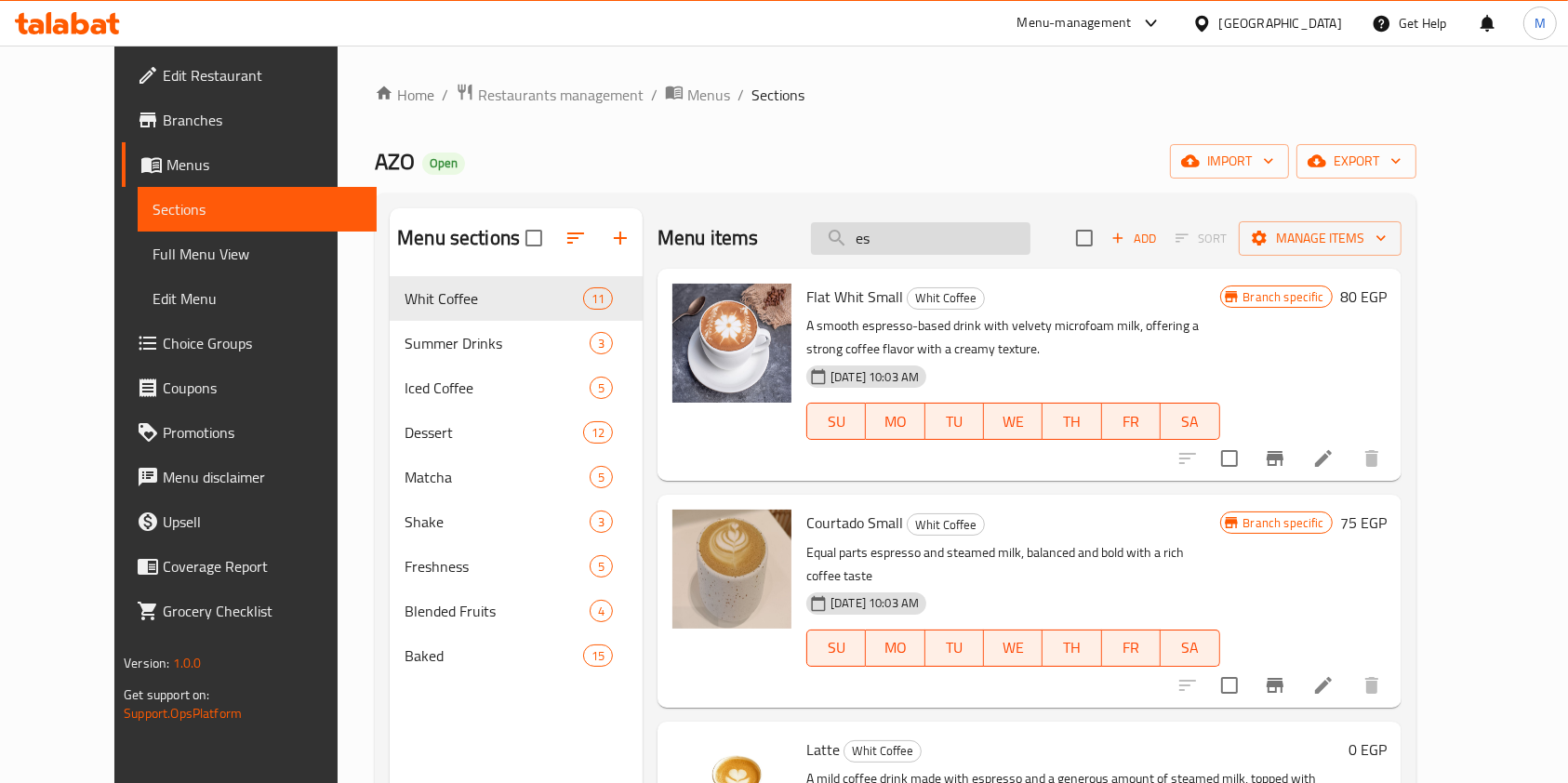
type input "e"
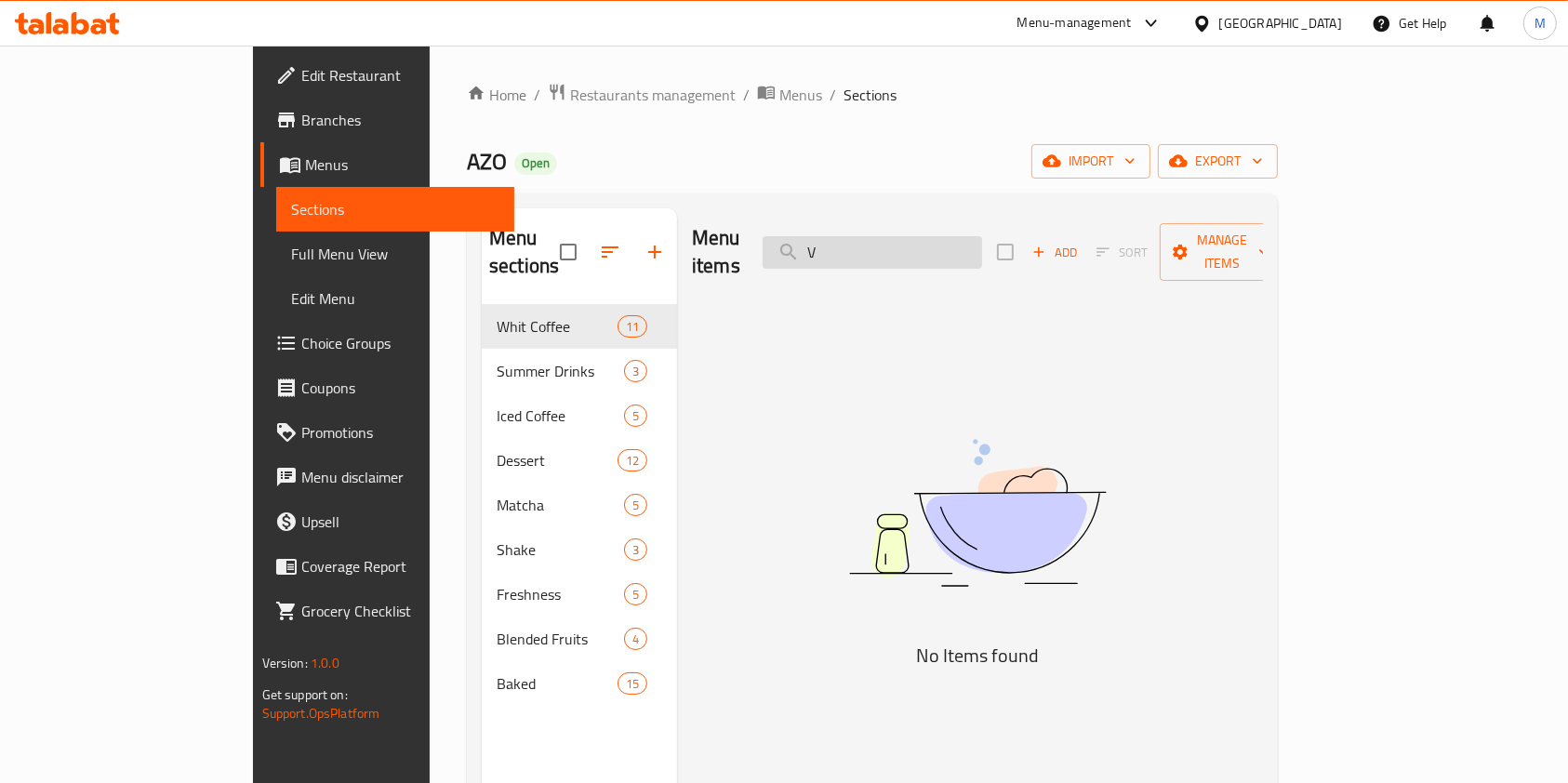
type input "V"
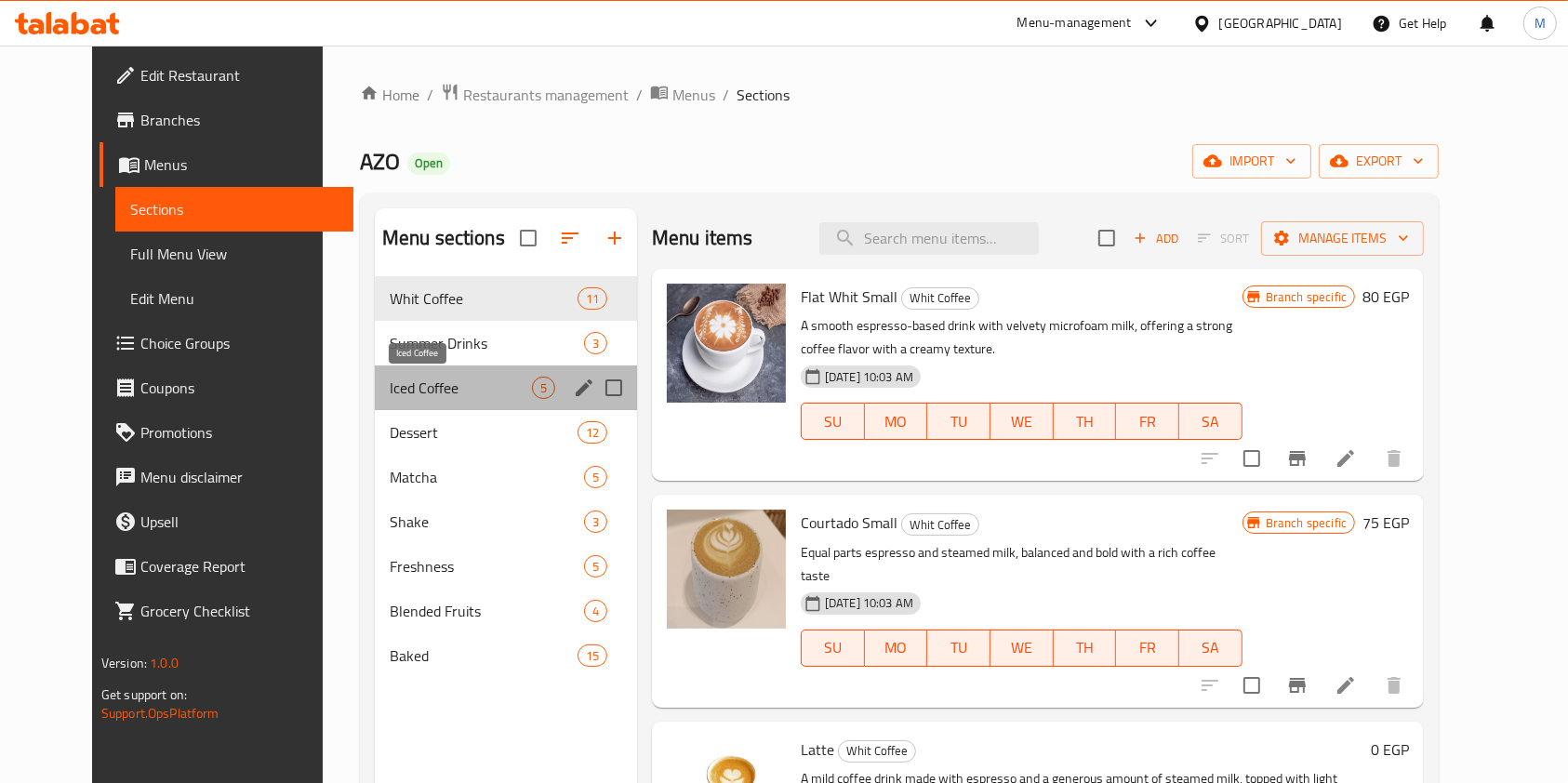
click at [390, 391] on span "Iced Coffee" at bounding box center [461, 388] width 142 height 23
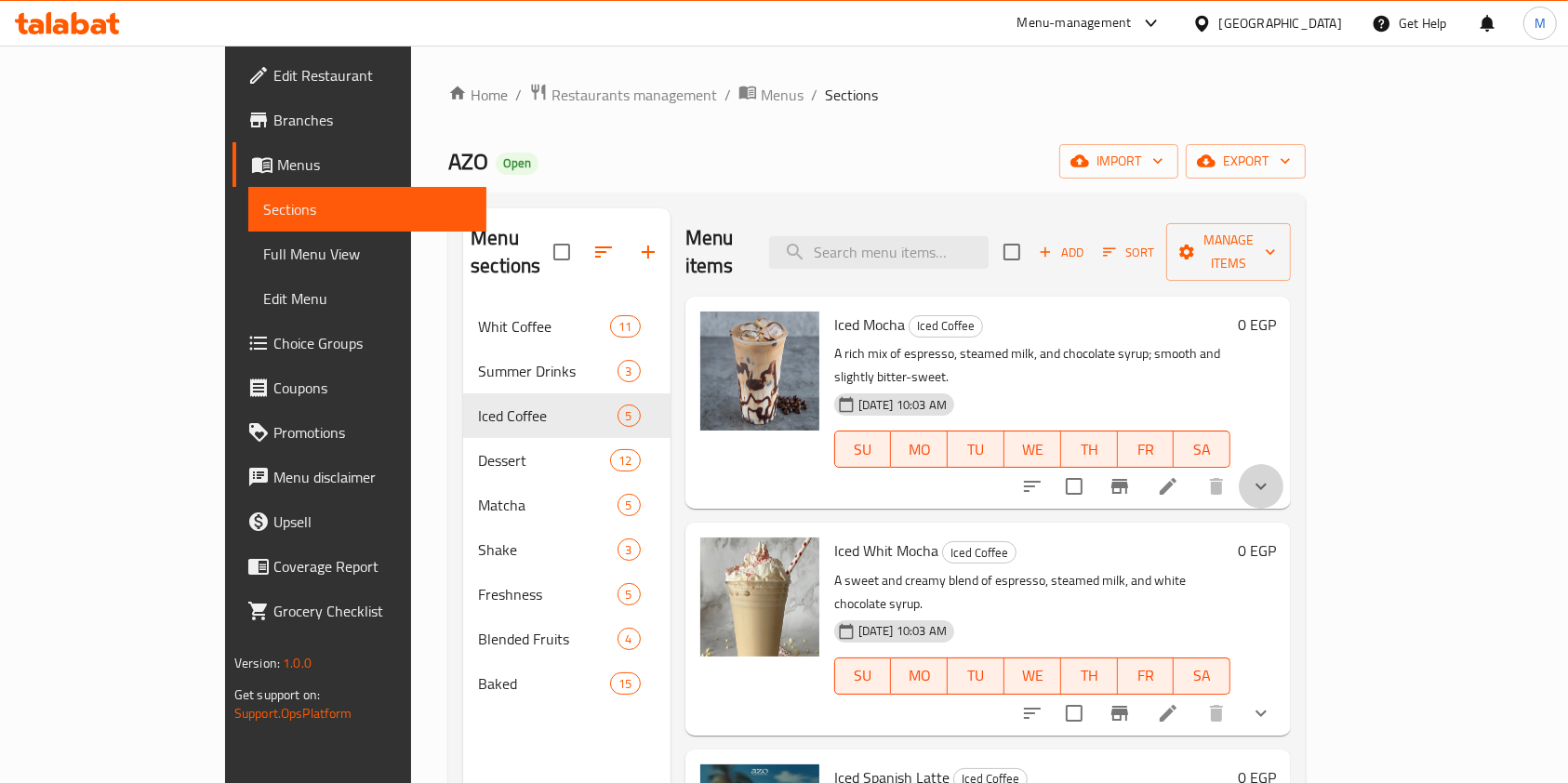
click at [1283, 464] on button "show more" at bounding box center [1260, 486] width 45 height 45
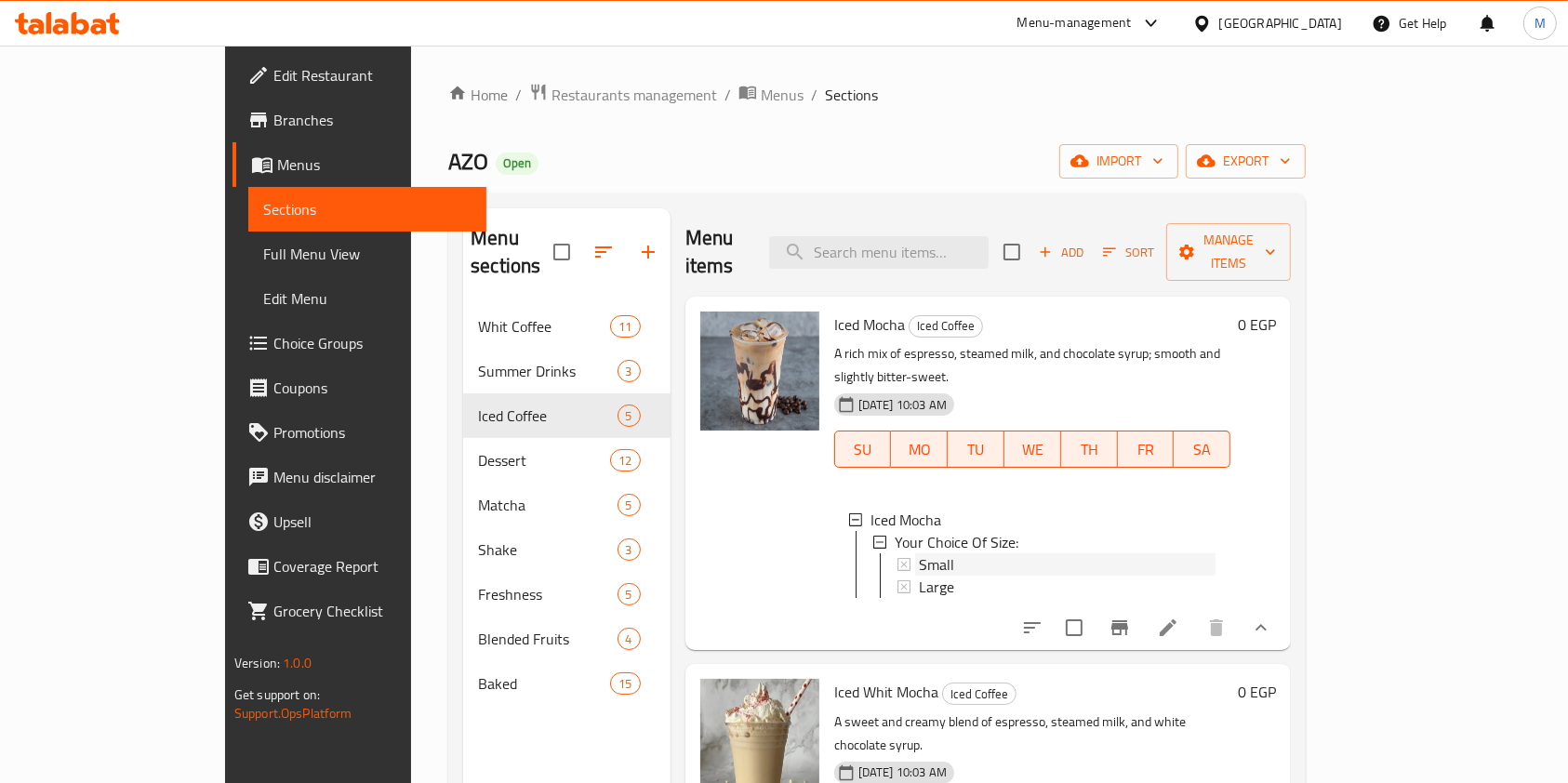
click at [930, 553] on div "Small" at bounding box center [1067, 565] width 297 height 23
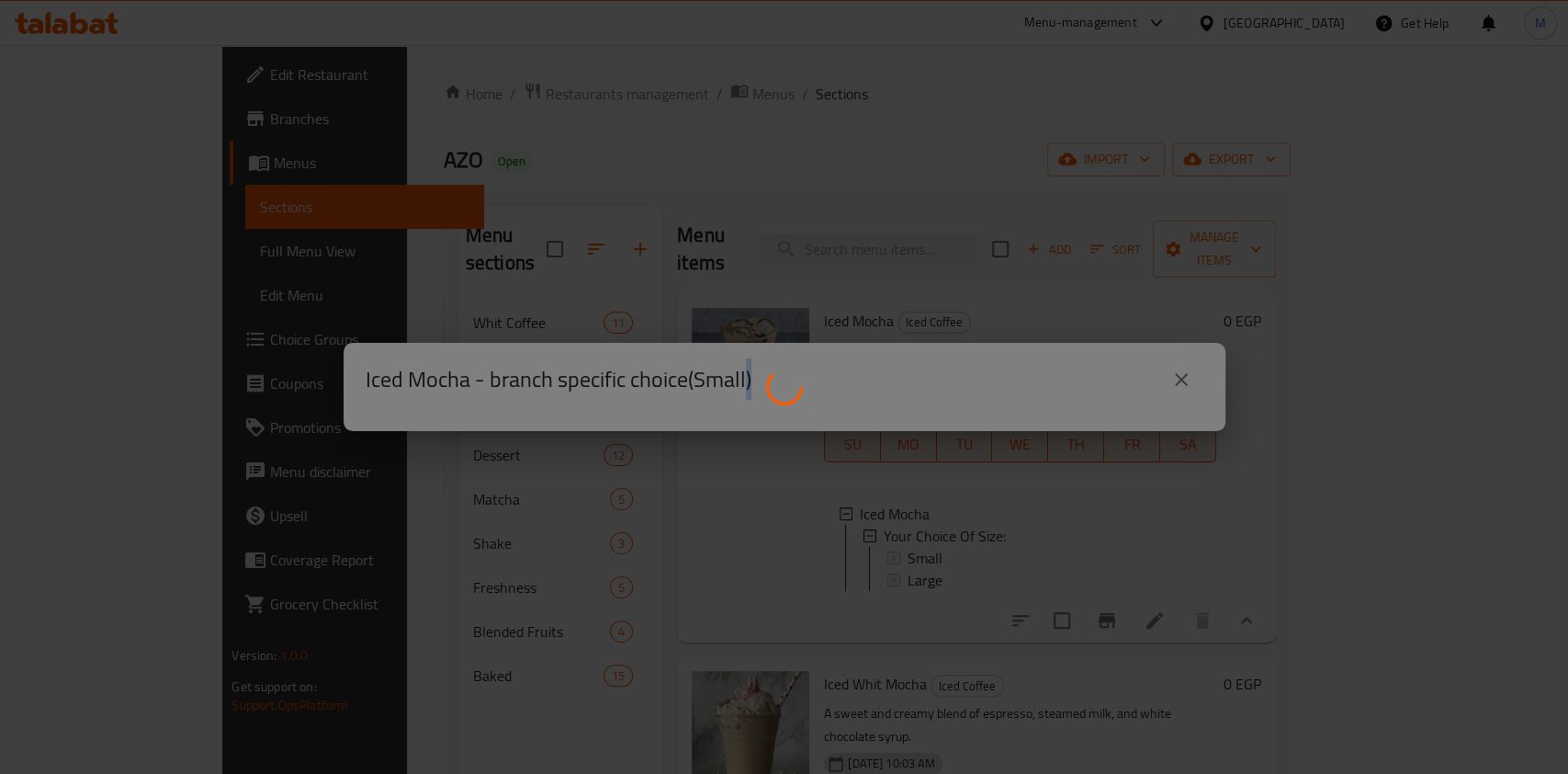
click at [919, 509] on div at bounding box center [784, 387] width 1568 height 774
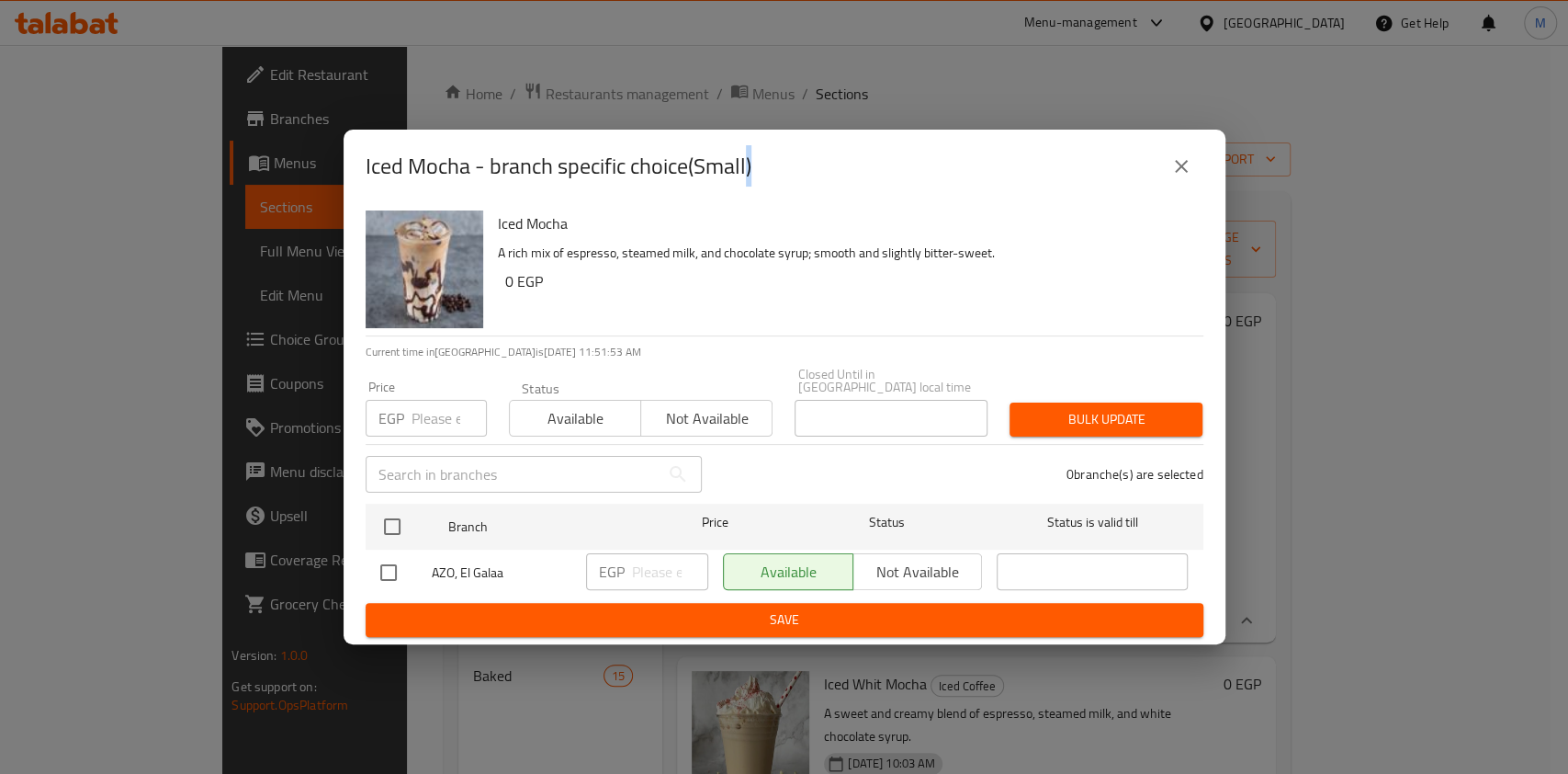
click at [1176, 177] on icon "close" at bounding box center [1182, 167] width 23 height 23
click at [1176, 180] on div "Home / Restaurants management / Menus / Sections AZO Open import export Menu se…" at bounding box center [867, 538] width 847 height 913
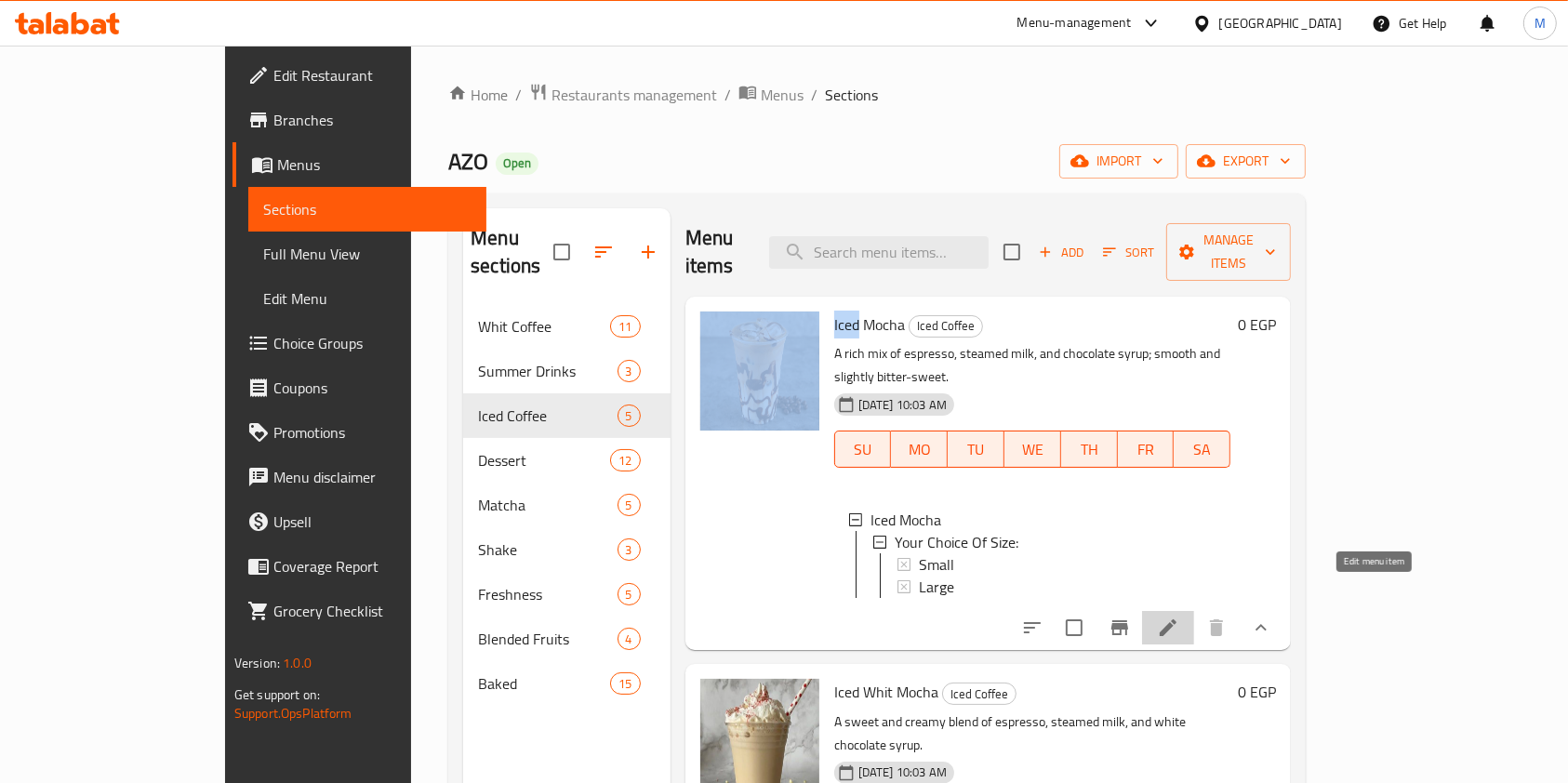
click at [1179, 617] on icon at bounding box center [1168, 628] width 23 height 23
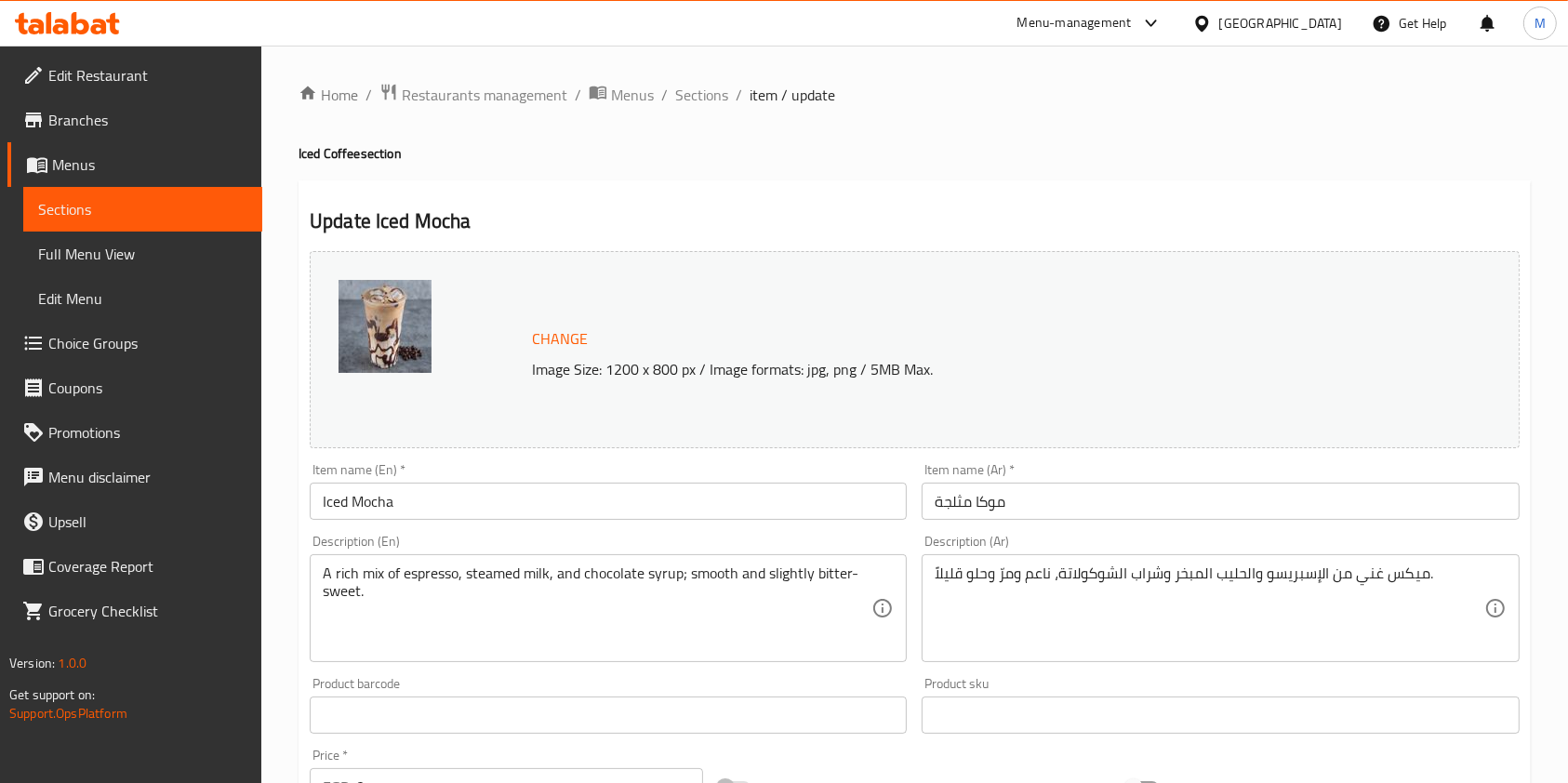
click at [700, 72] on div "Home / Restaurants management / Menus / Sections / item / update Iced Coffee se…" at bounding box center [914, 714] width 1307 height 1337
click at [699, 87] on span "Sections" at bounding box center [701, 95] width 53 height 23
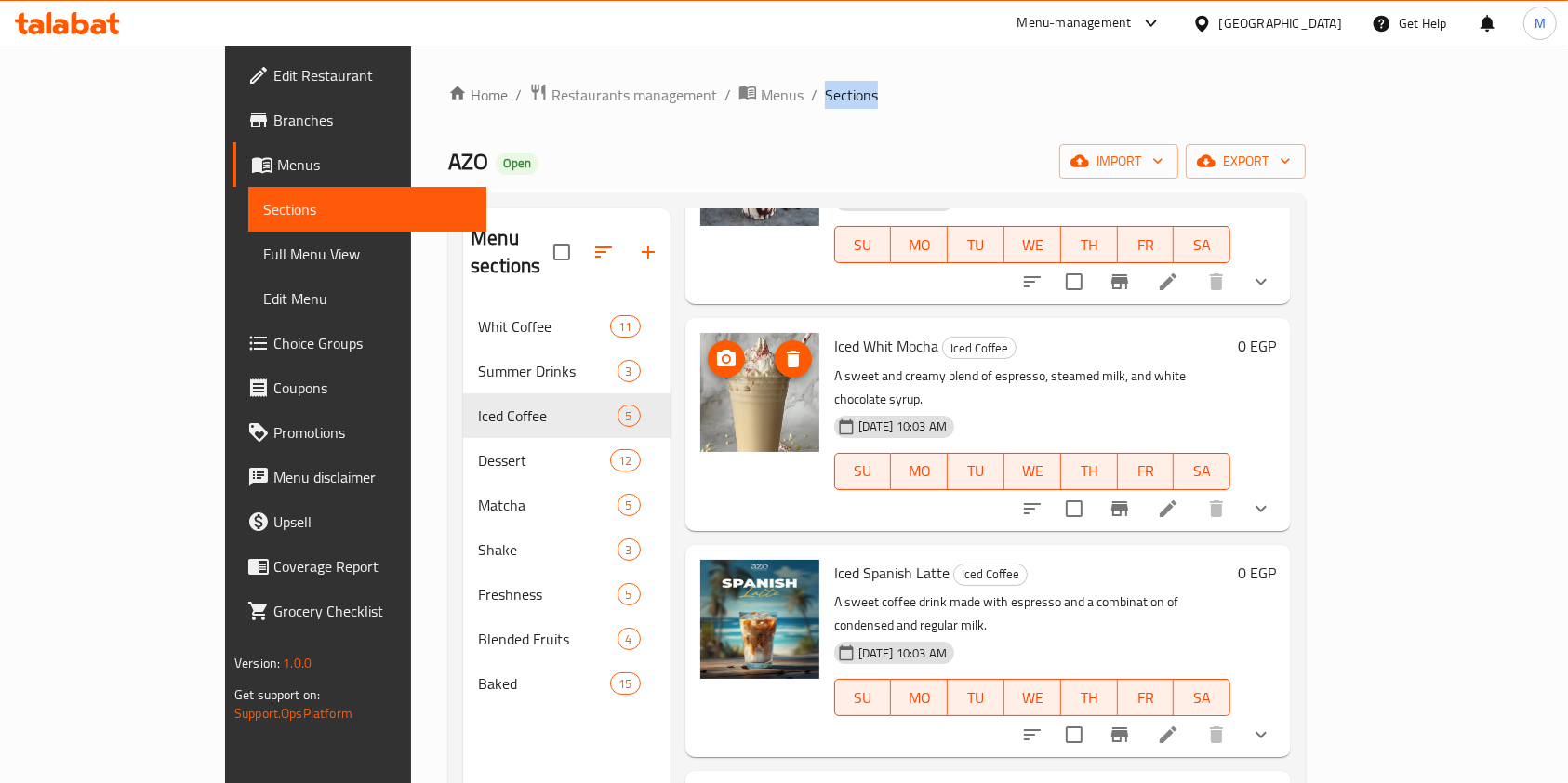
scroll to position [248, 0]
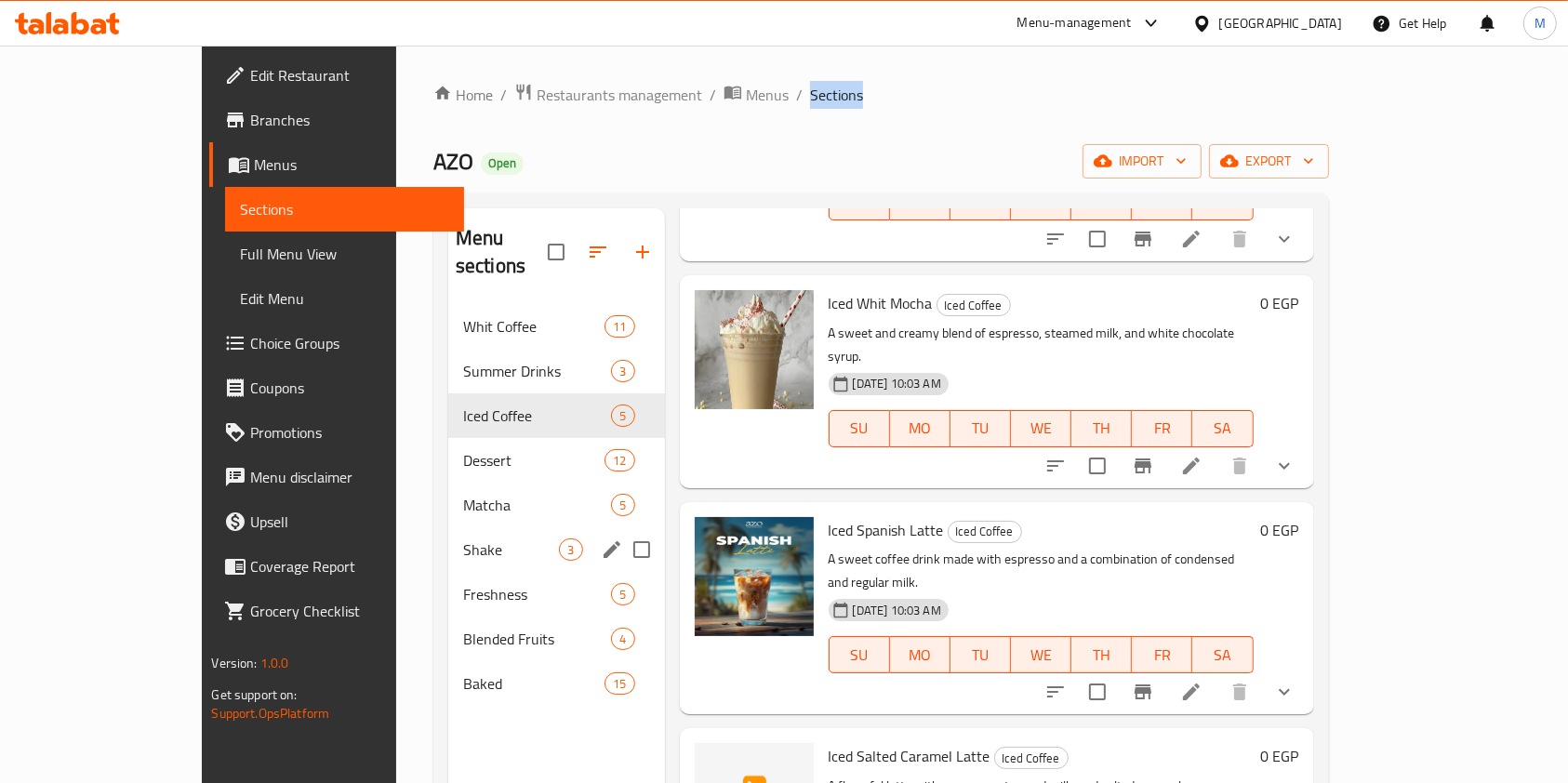
click at [448, 533] on div "Shake 3" at bounding box center [556, 550] width 216 height 45
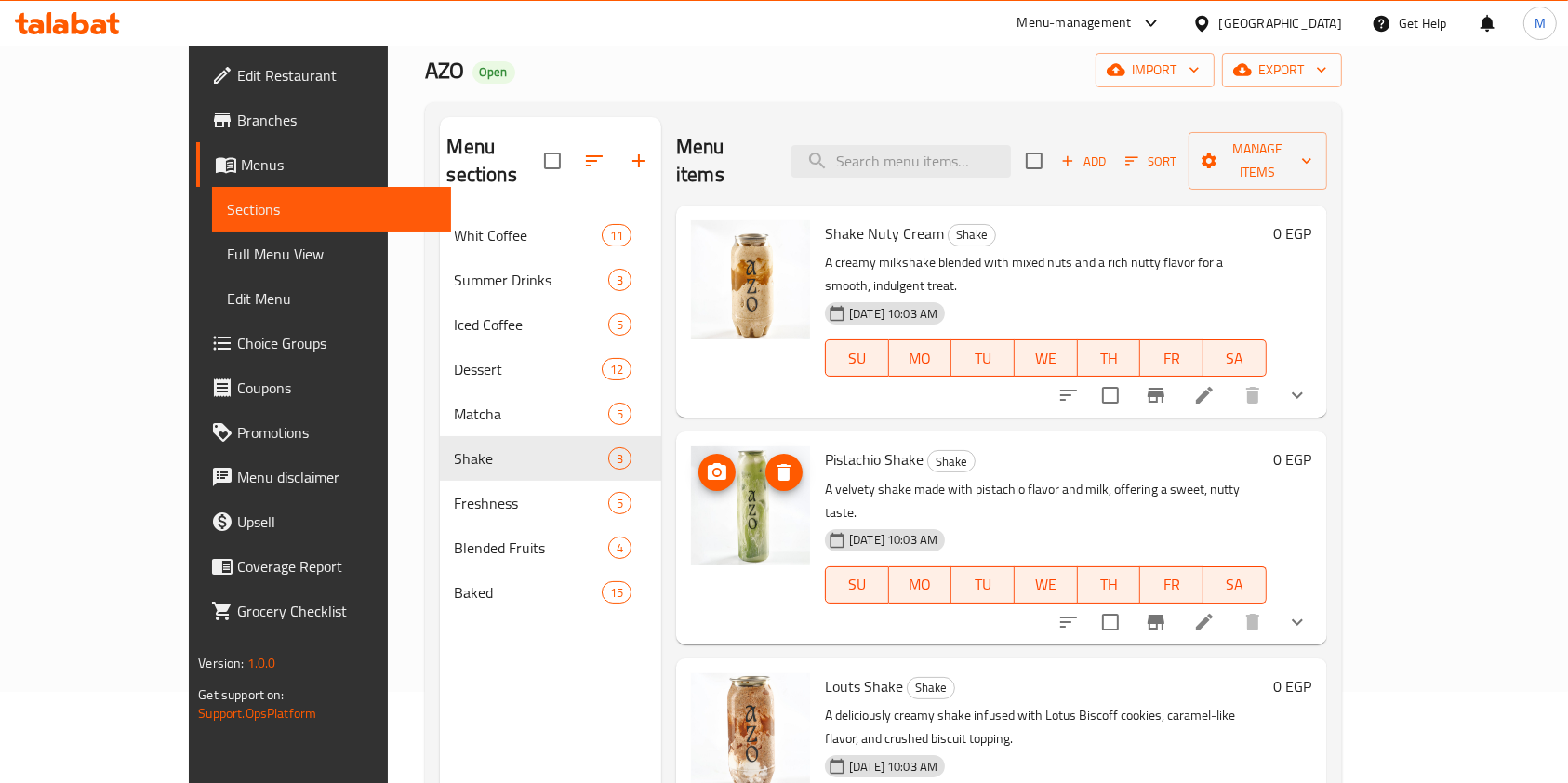
scroll to position [123, 0]
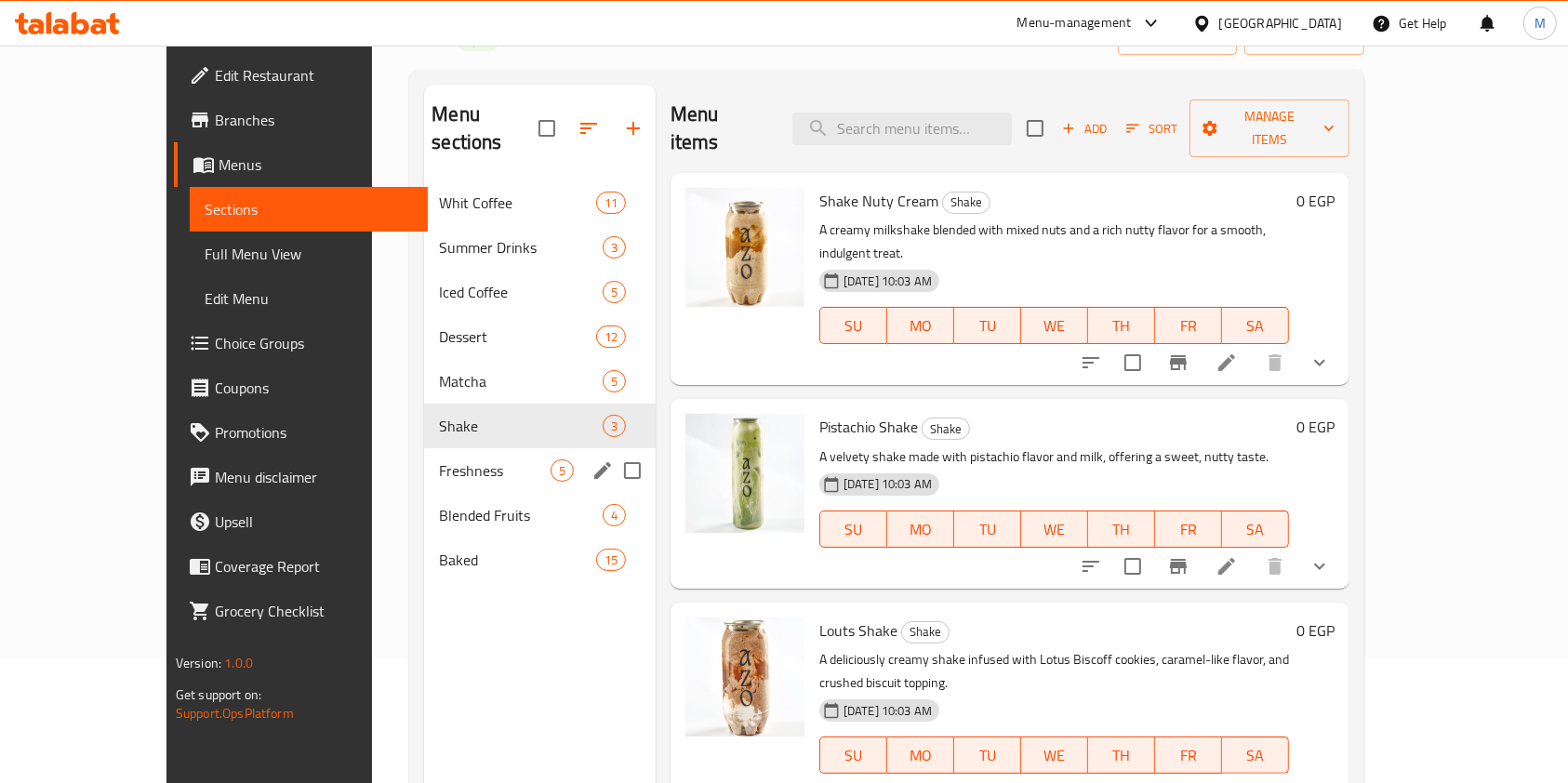
click at [439, 459] on span "Freshness" at bounding box center [495, 471] width 112 height 23
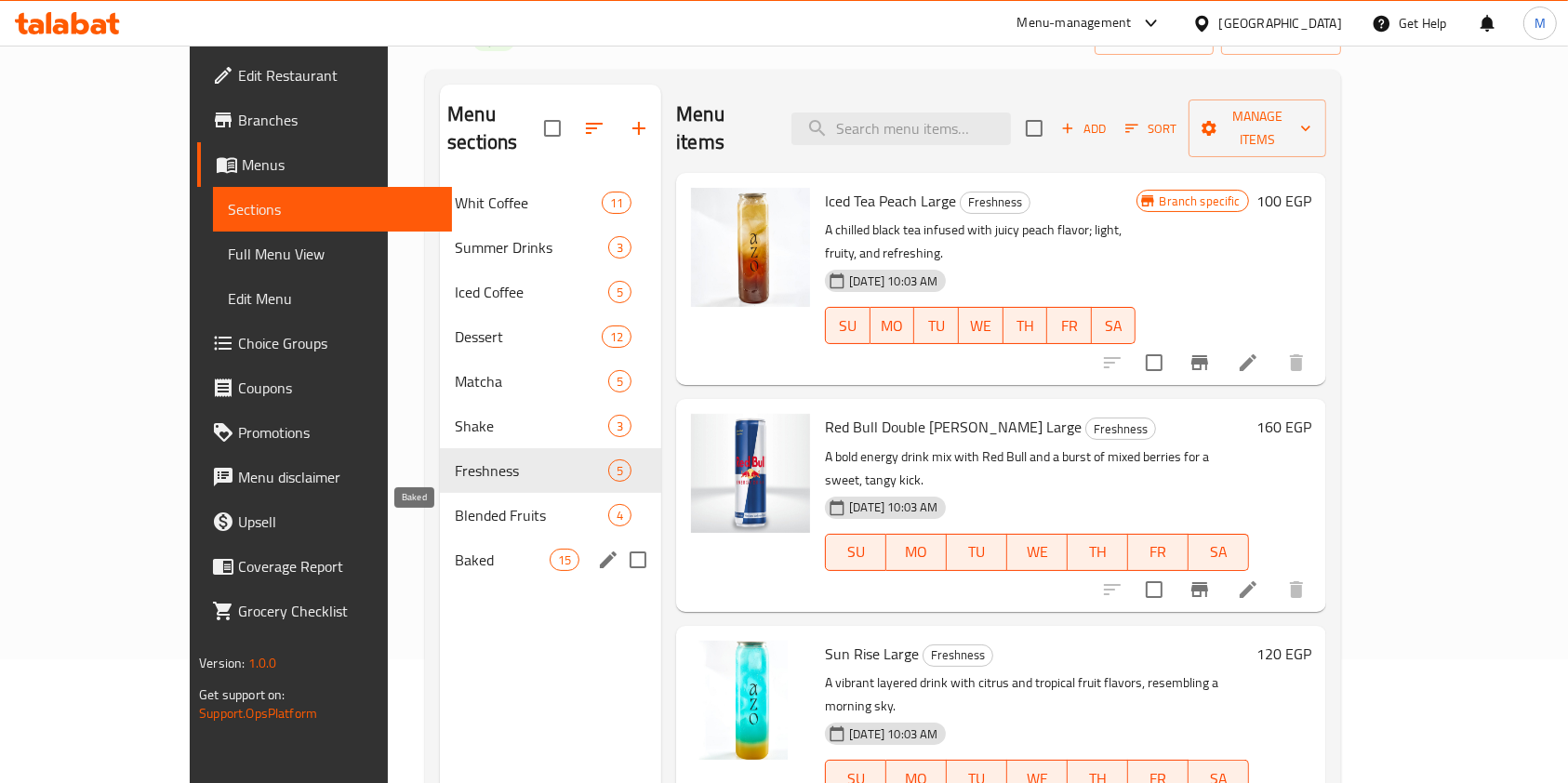
click at [455, 549] on span "Baked" at bounding box center [502, 560] width 95 height 23
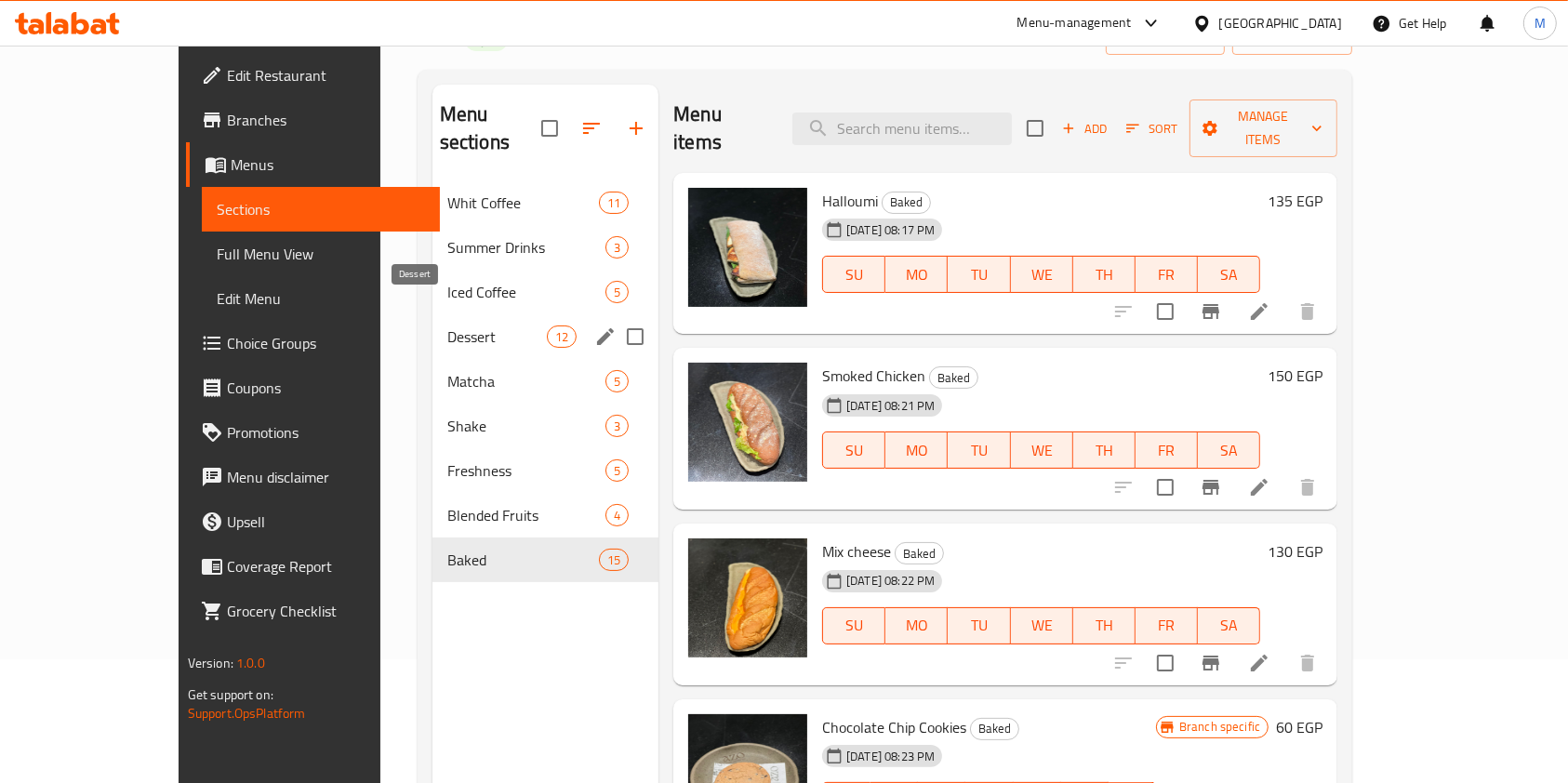
click at [447, 326] on span "Dessert" at bounding box center [496, 337] width 100 height 23
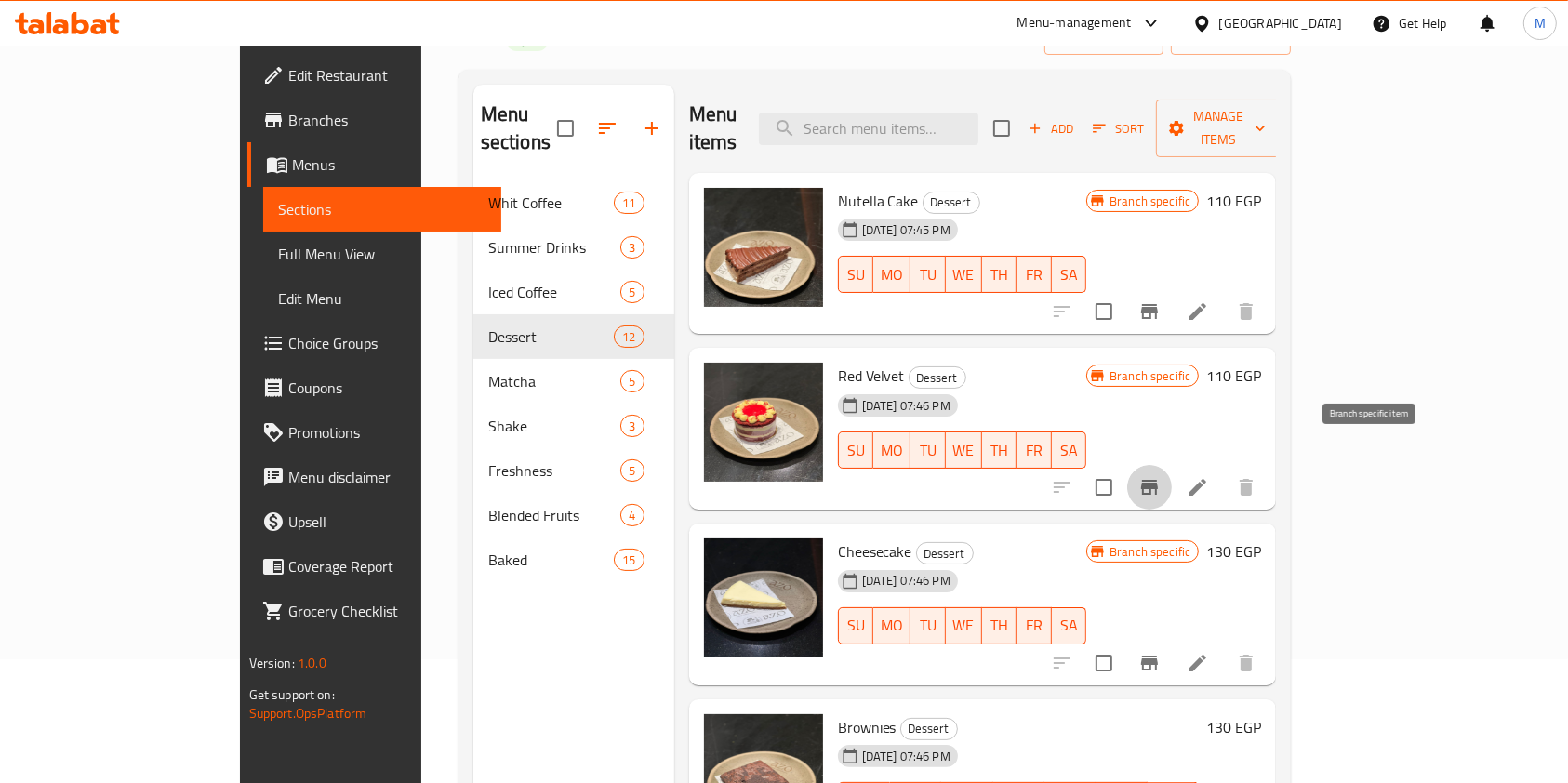
click at [1171, 465] on button "Branch-specific-item" at bounding box center [1148, 487] width 45 height 45
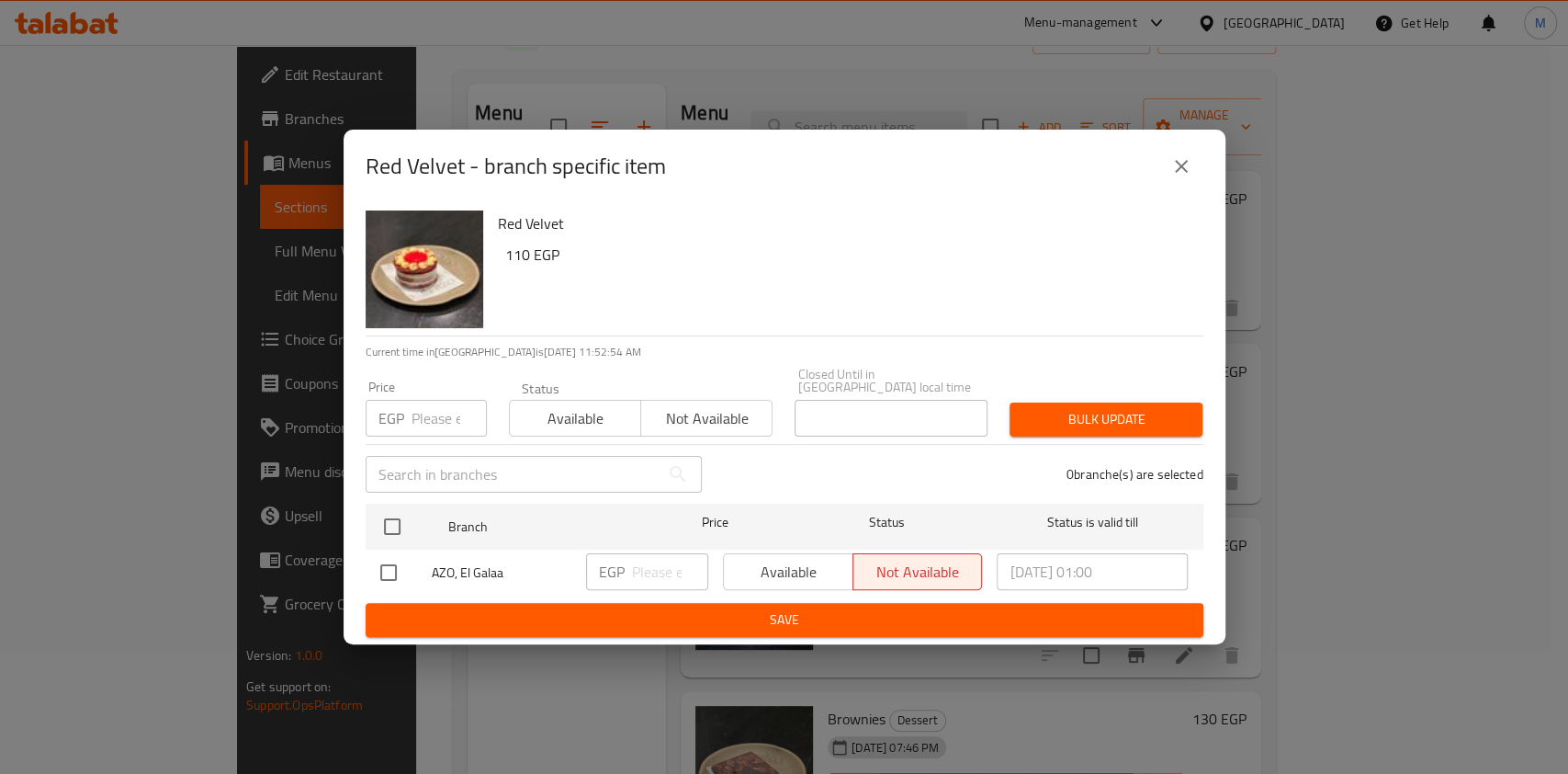
click at [1173, 172] on icon "close" at bounding box center [1182, 167] width 23 height 23
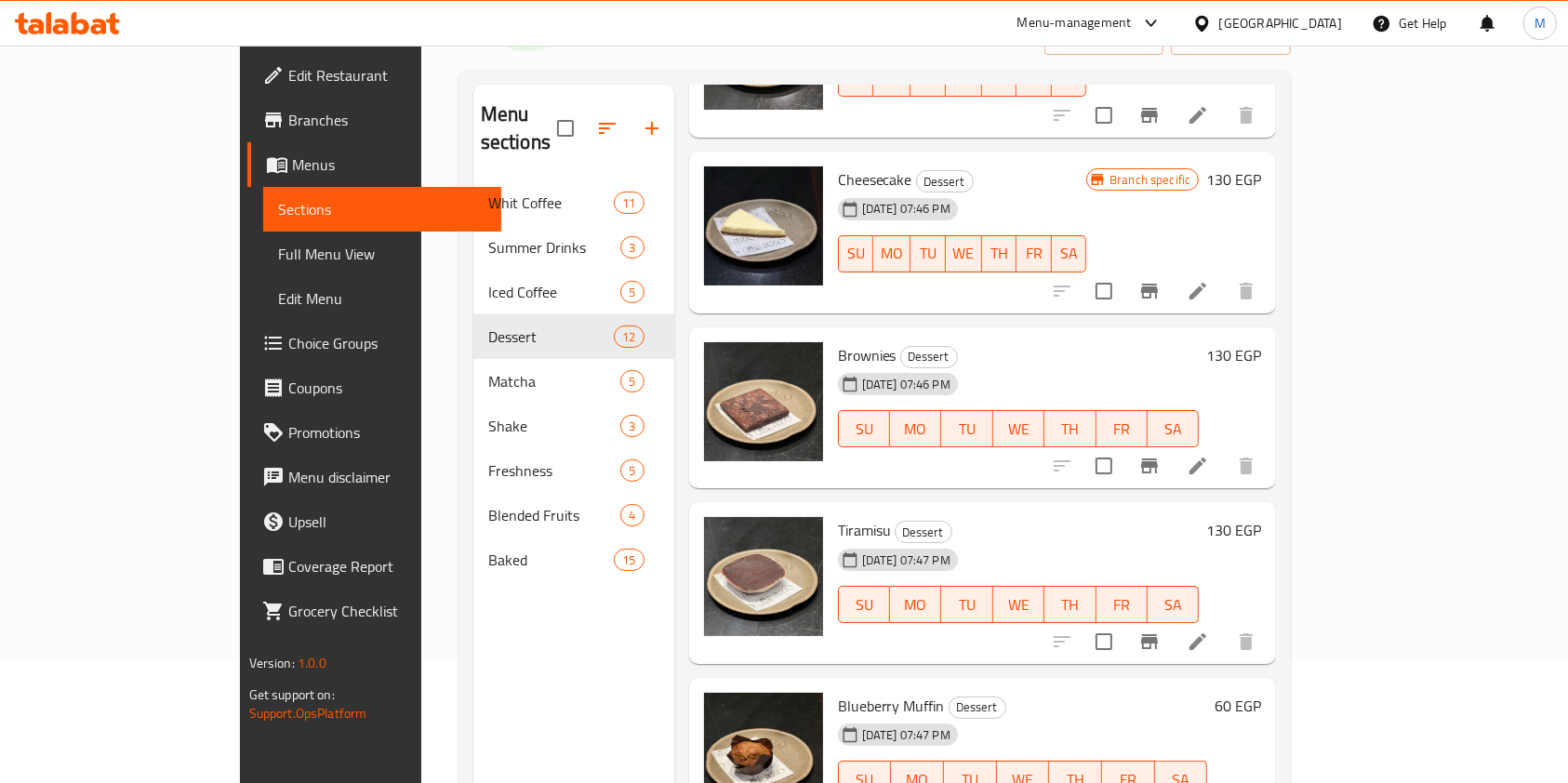
scroll to position [495, 0]
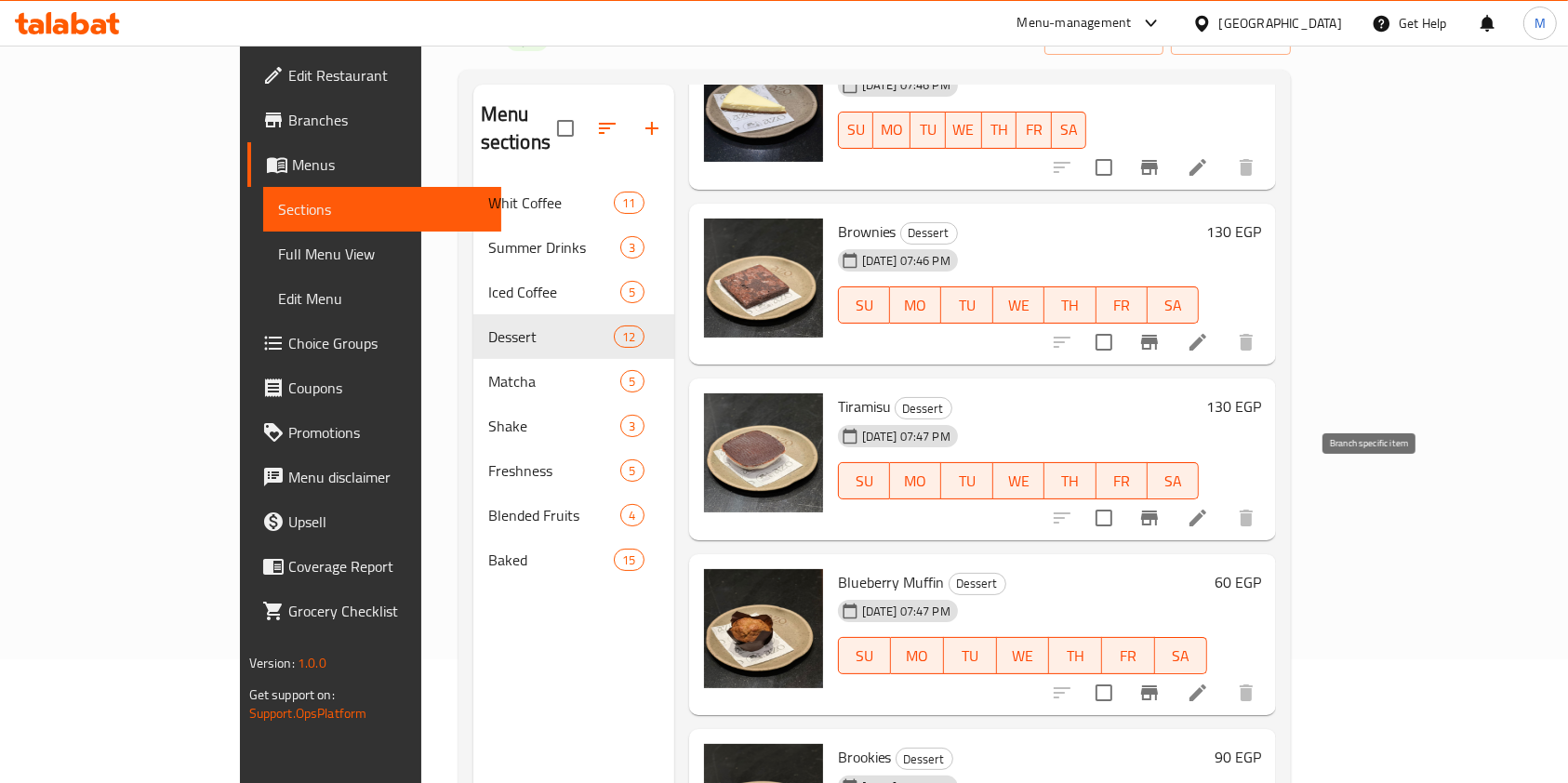
click at [1171, 504] on button "Branch-specific-item" at bounding box center [1148, 517] width 45 height 45
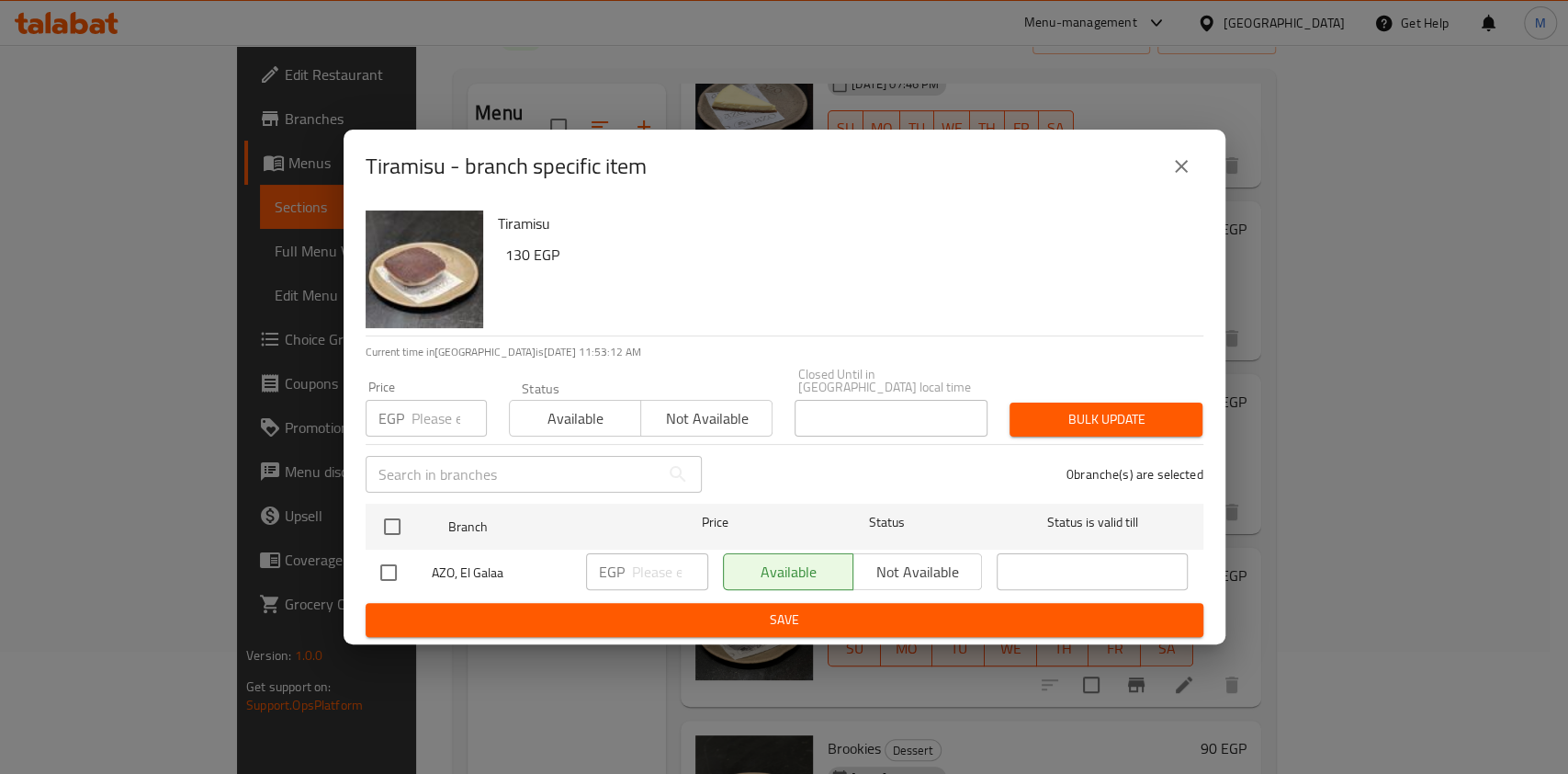
click at [1193, 186] on button "close" at bounding box center [1181, 166] width 44 height 44
